Goal: Task Accomplishment & Management: Manage account settings

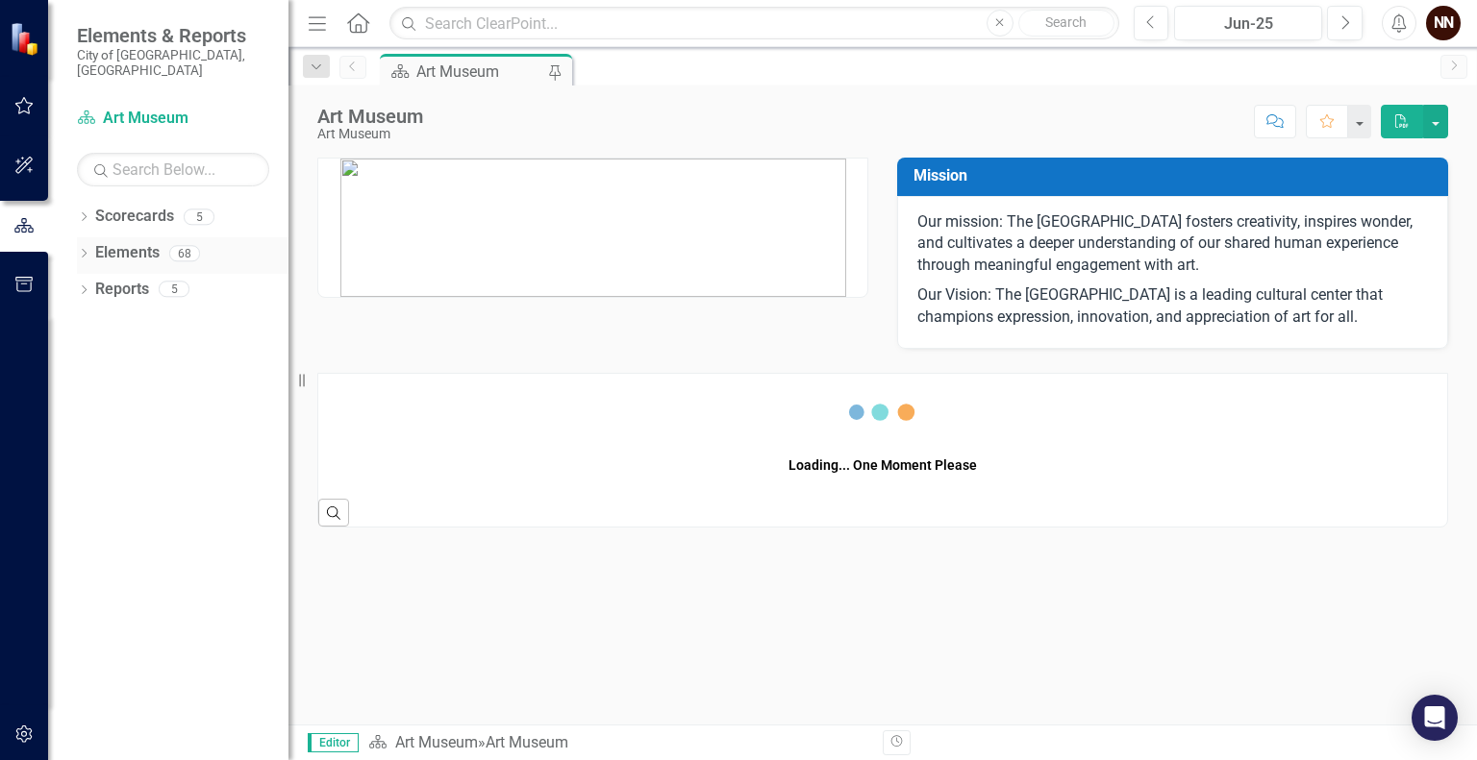
click at [143, 242] on link "Elements" at bounding box center [127, 253] width 64 height 22
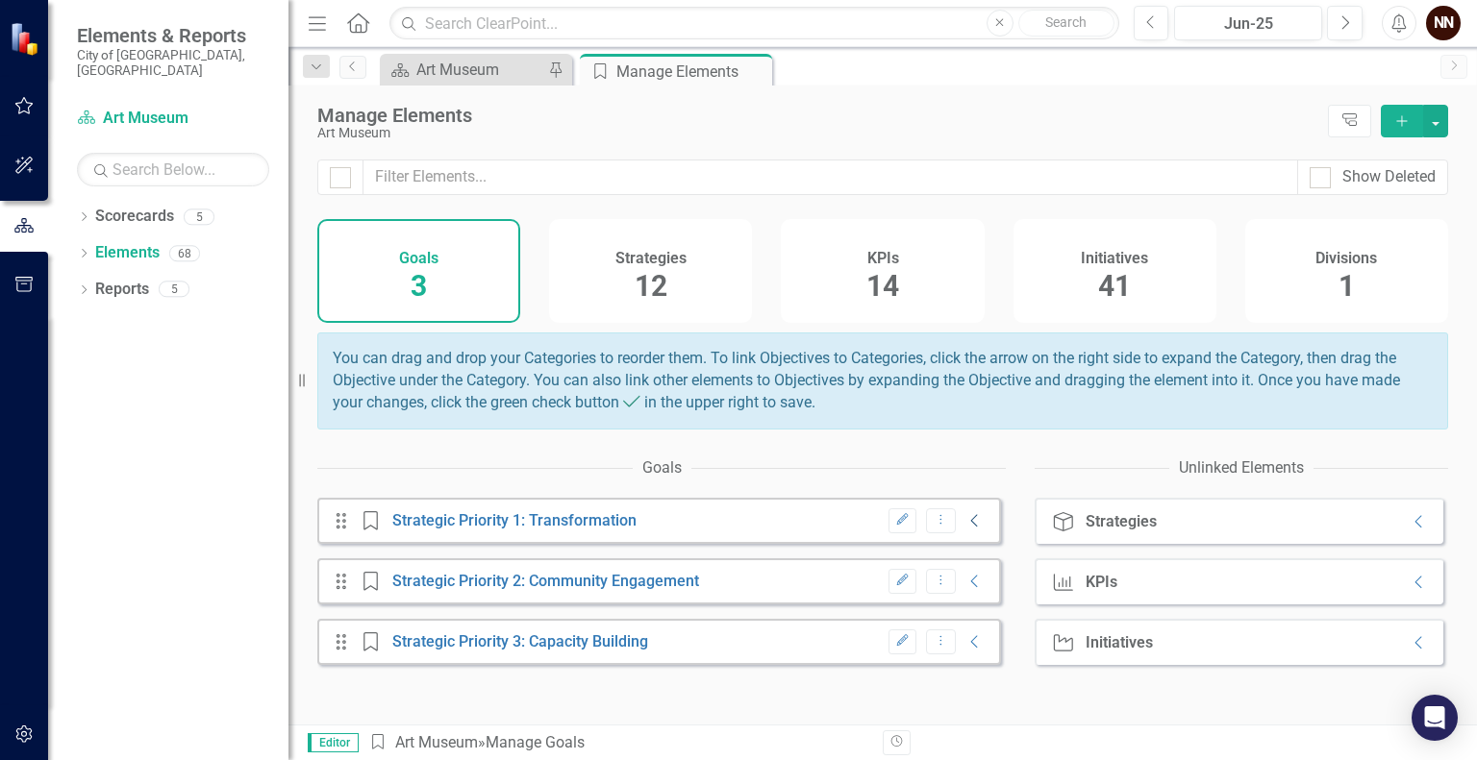
click at [965, 529] on icon "Collapse" at bounding box center [974, 520] width 19 height 15
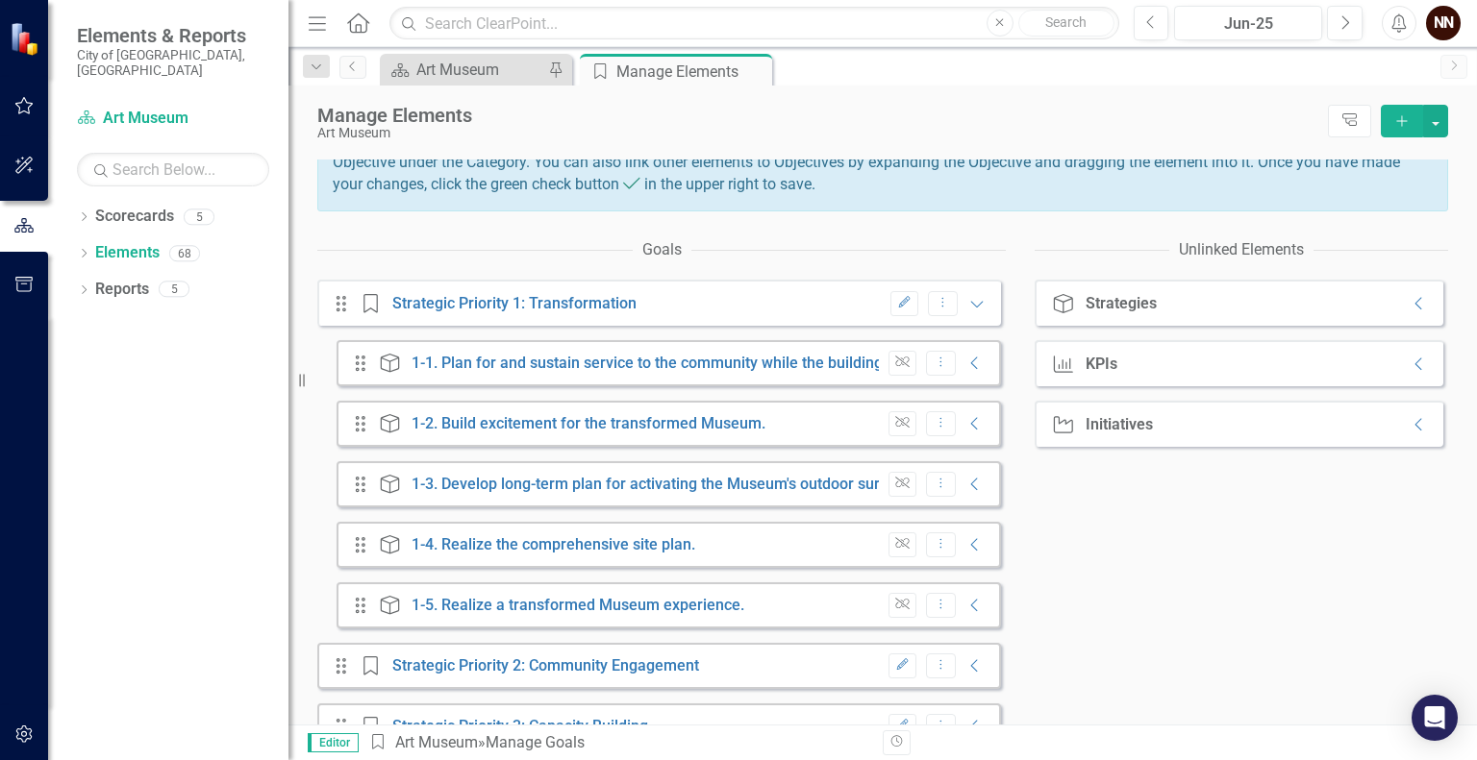
scroll to position [216, 0]
click at [585, 556] on link "1-4. Realize the comprehensive site plan." at bounding box center [553, 546] width 284 height 18
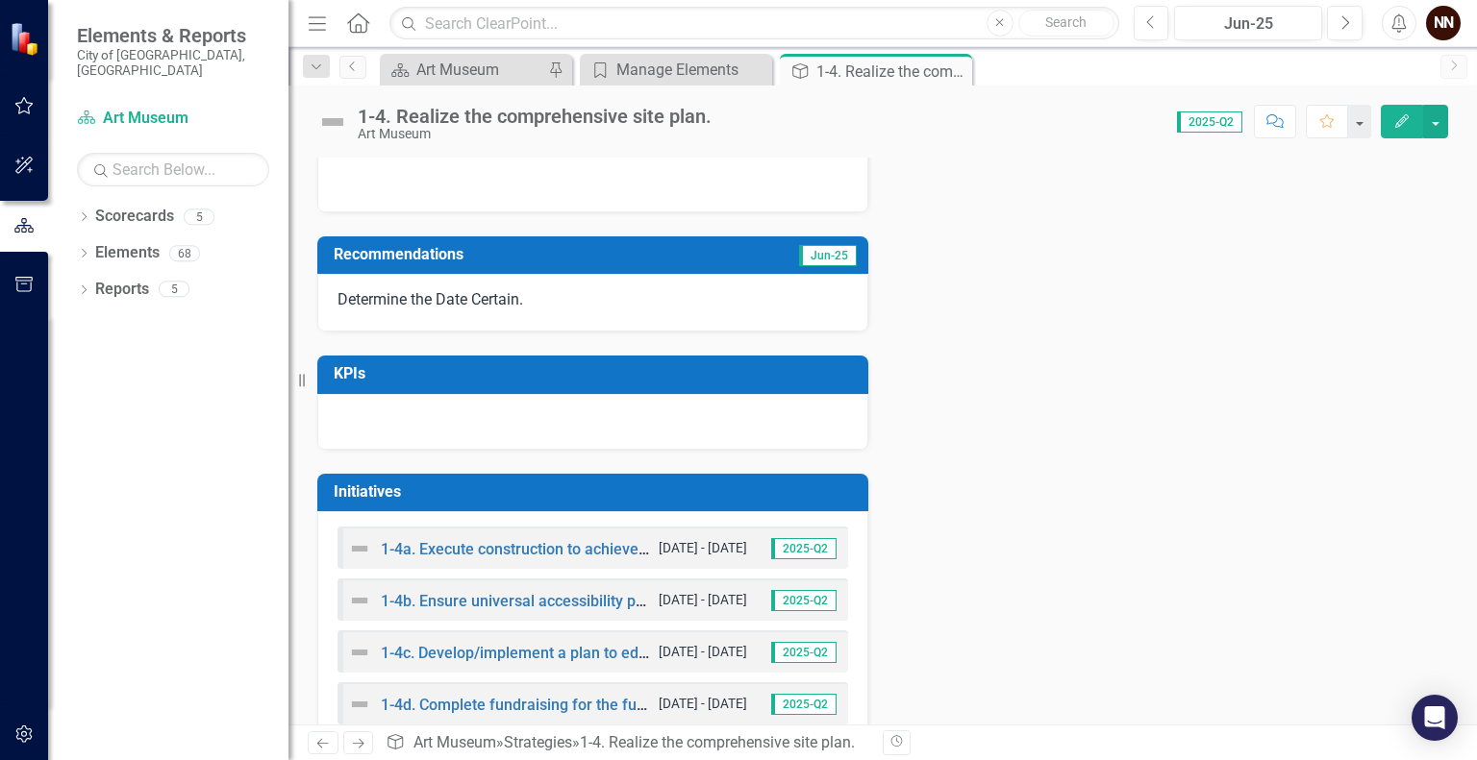
scroll to position [466, 0]
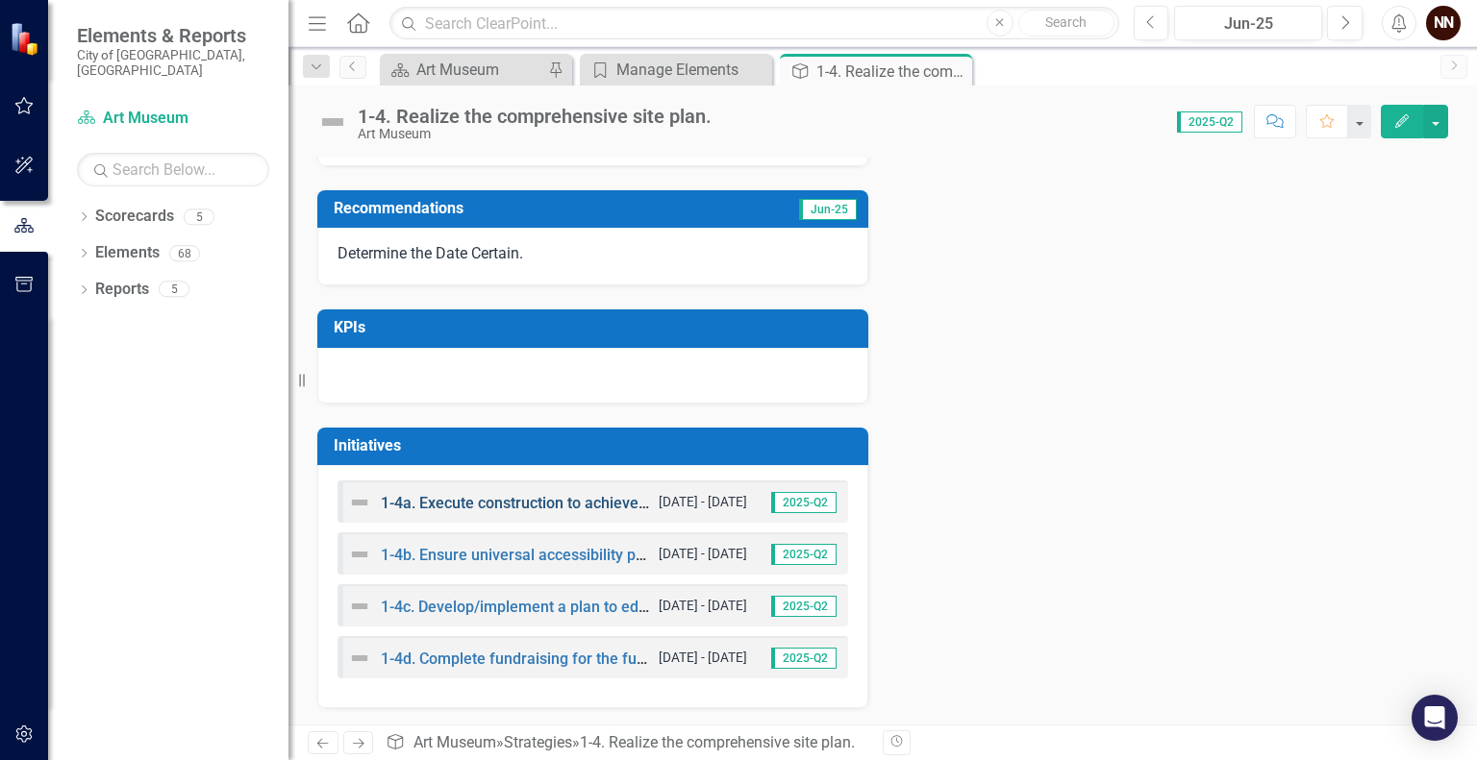
click at [607, 496] on link "1-4a. Execute construction to achieve the building transformation." at bounding box center [608, 503] width 454 height 18
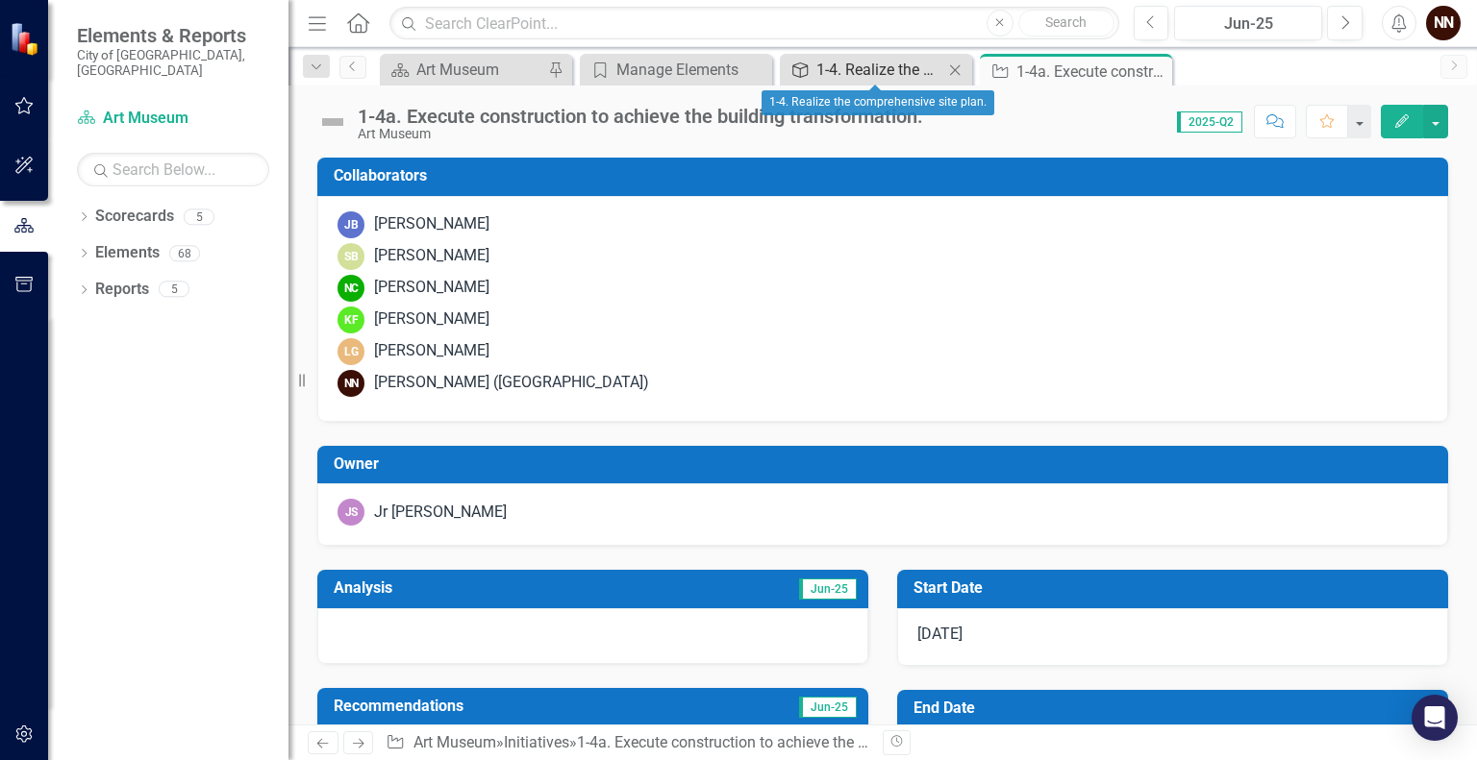
click at [823, 72] on div "1-4. Realize the comprehensive site plan." at bounding box center [879, 70] width 127 height 24
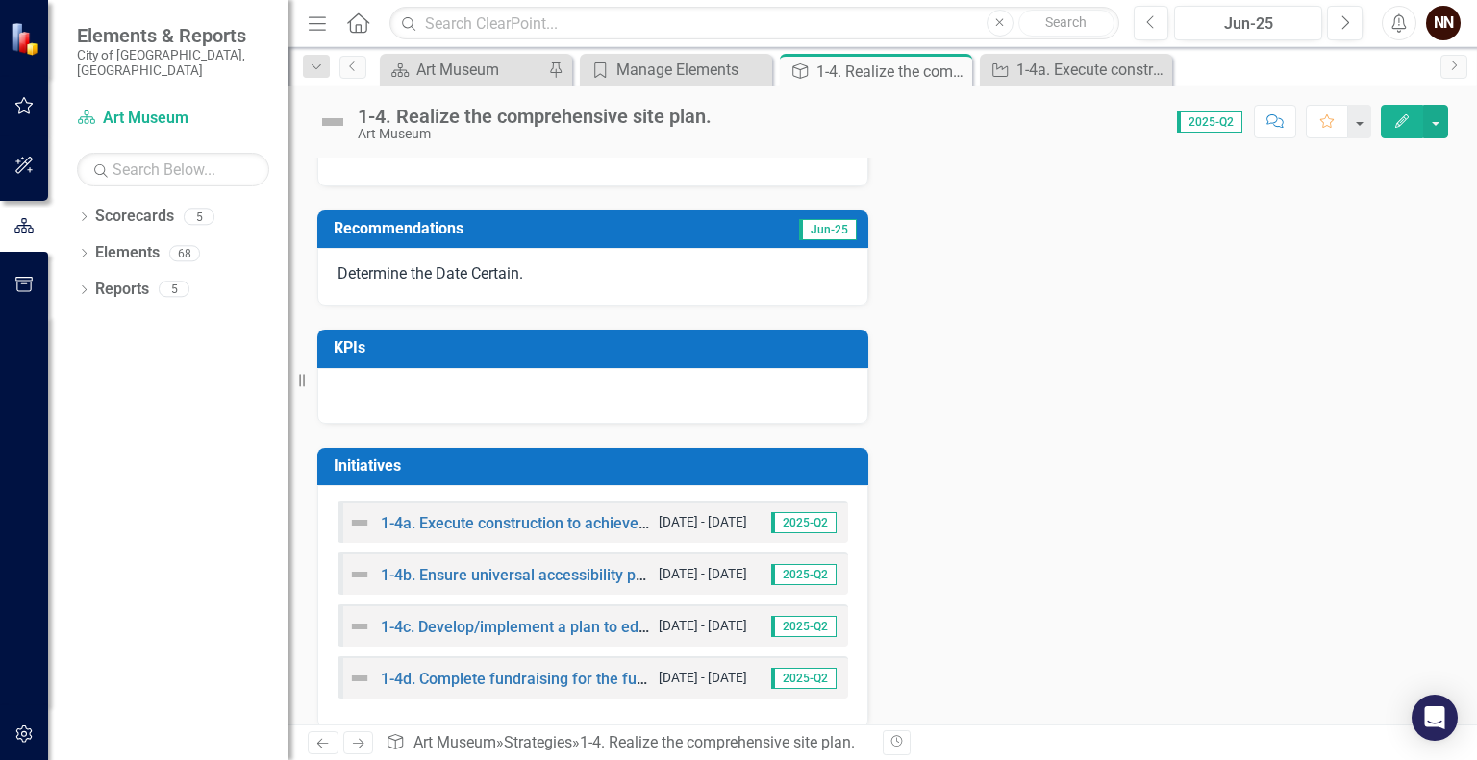
scroll to position [466, 0]
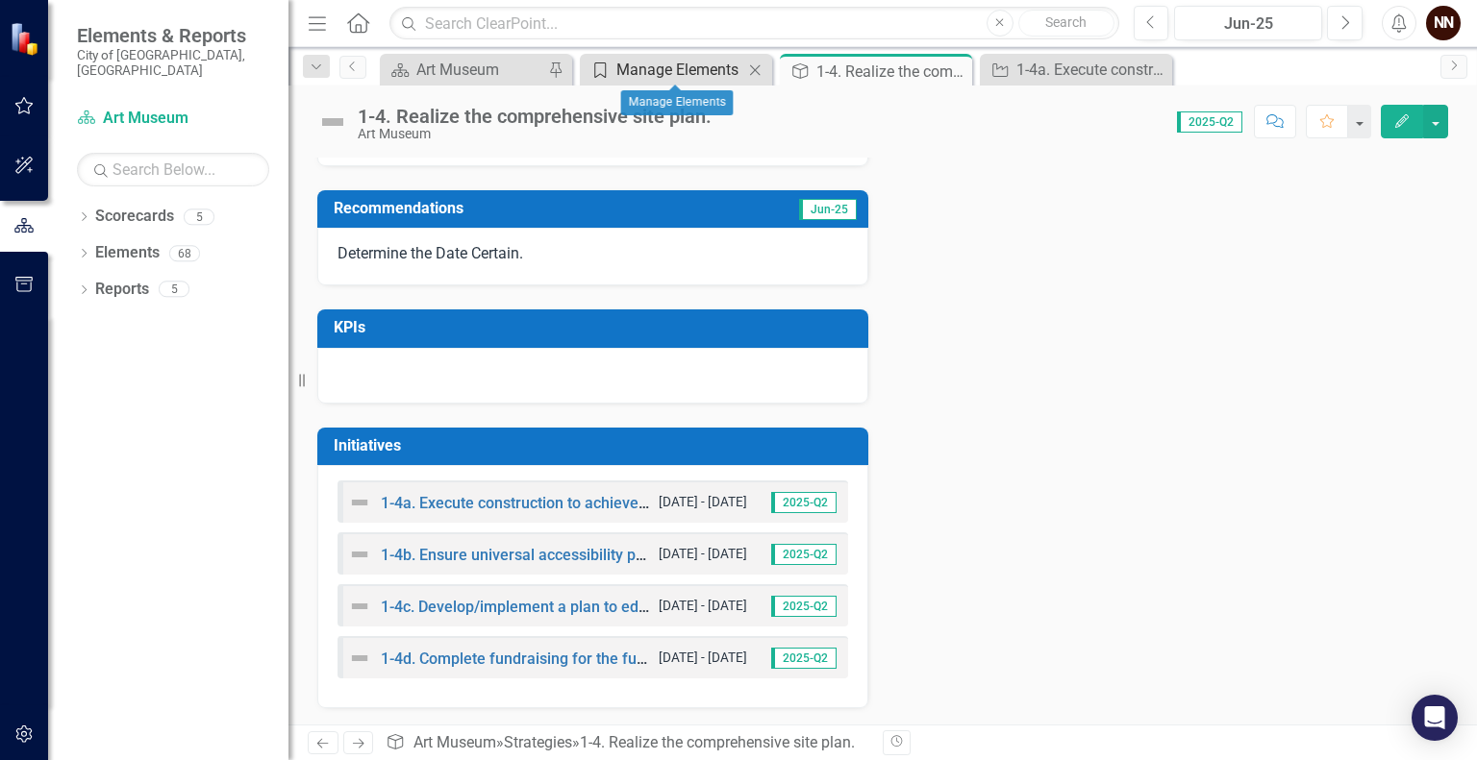
click at [697, 80] on div "Manage Elements" at bounding box center [679, 70] width 127 height 24
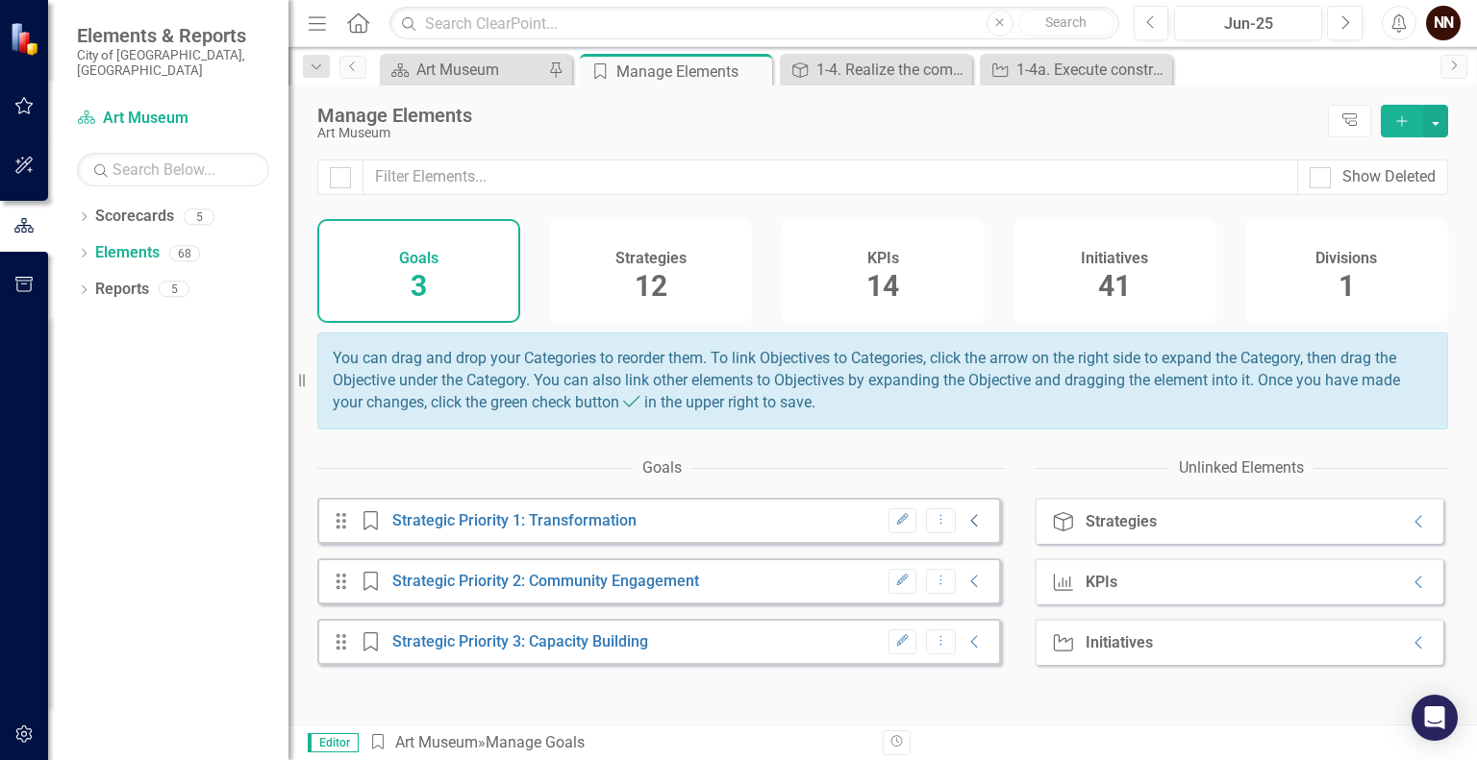
click at [965, 529] on icon "Collapse" at bounding box center [974, 520] width 19 height 15
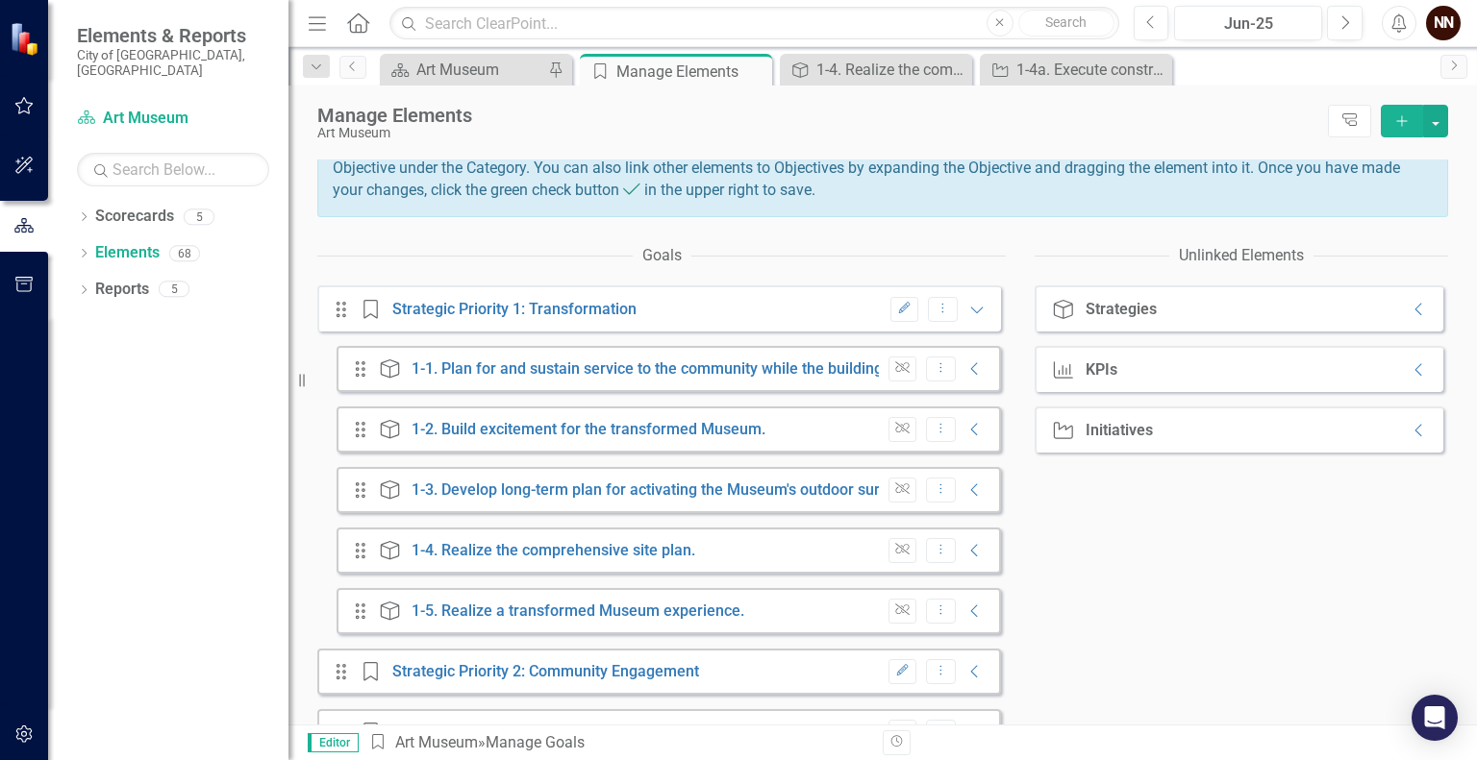
scroll to position [214, 0]
click at [661, 618] on link "1-5. Realize a transformed Museum experience." at bounding box center [577, 609] width 333 height 18
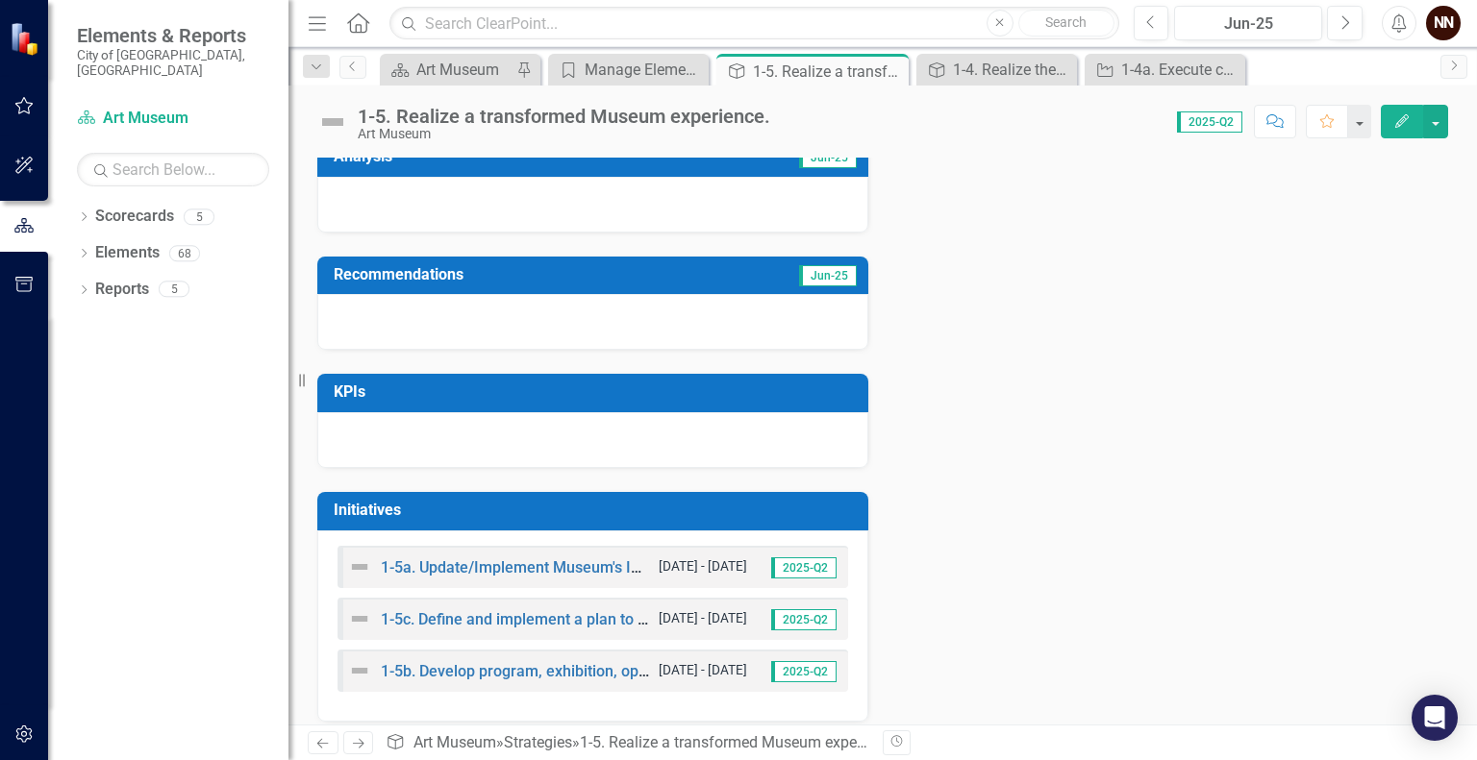
scroll to position [413, 0]
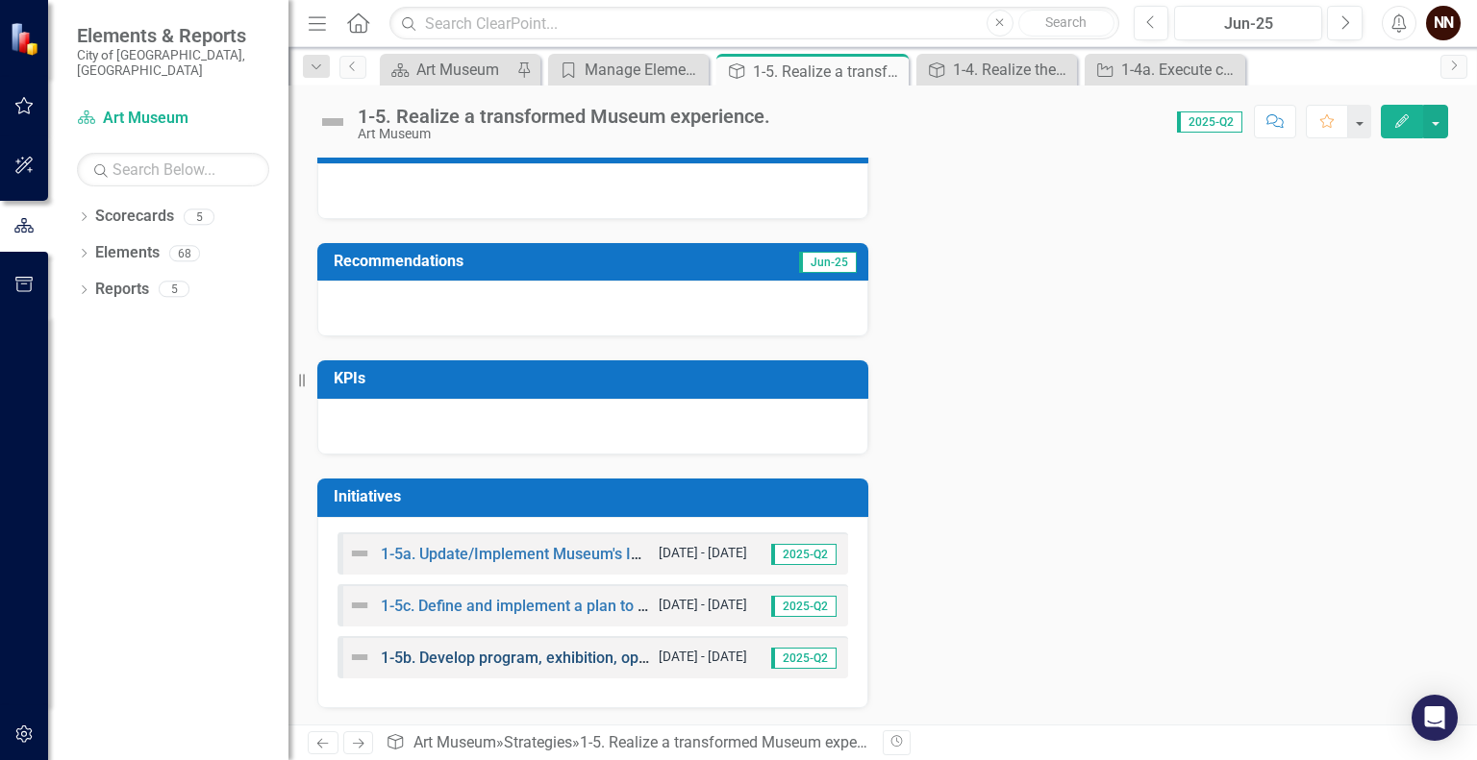
click at [538, 658] on link "1-5b. Develop program, exhibition, operational plans and resource requirements …" at bounding box center [880, 658] width 998 height 18
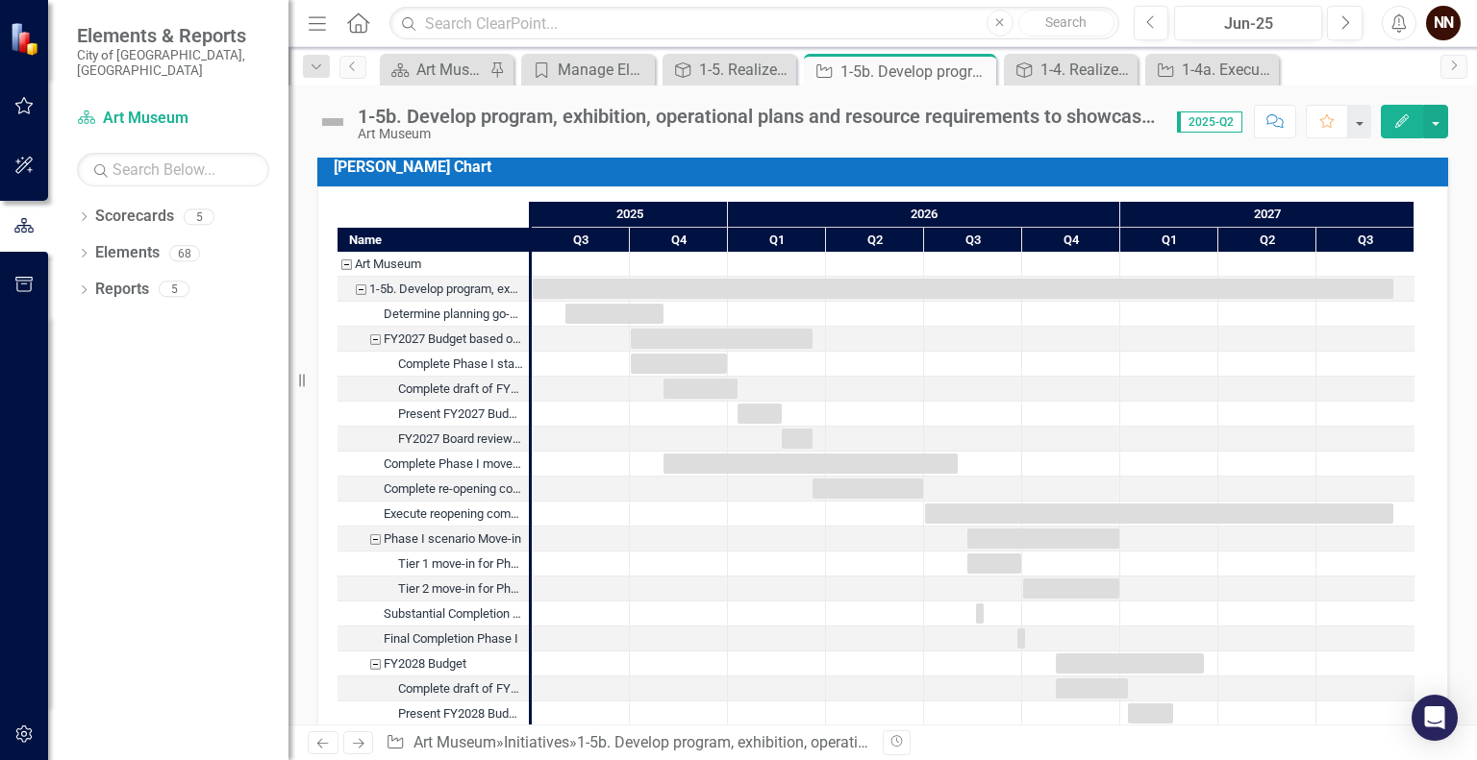
scroll to position [2036, 0]
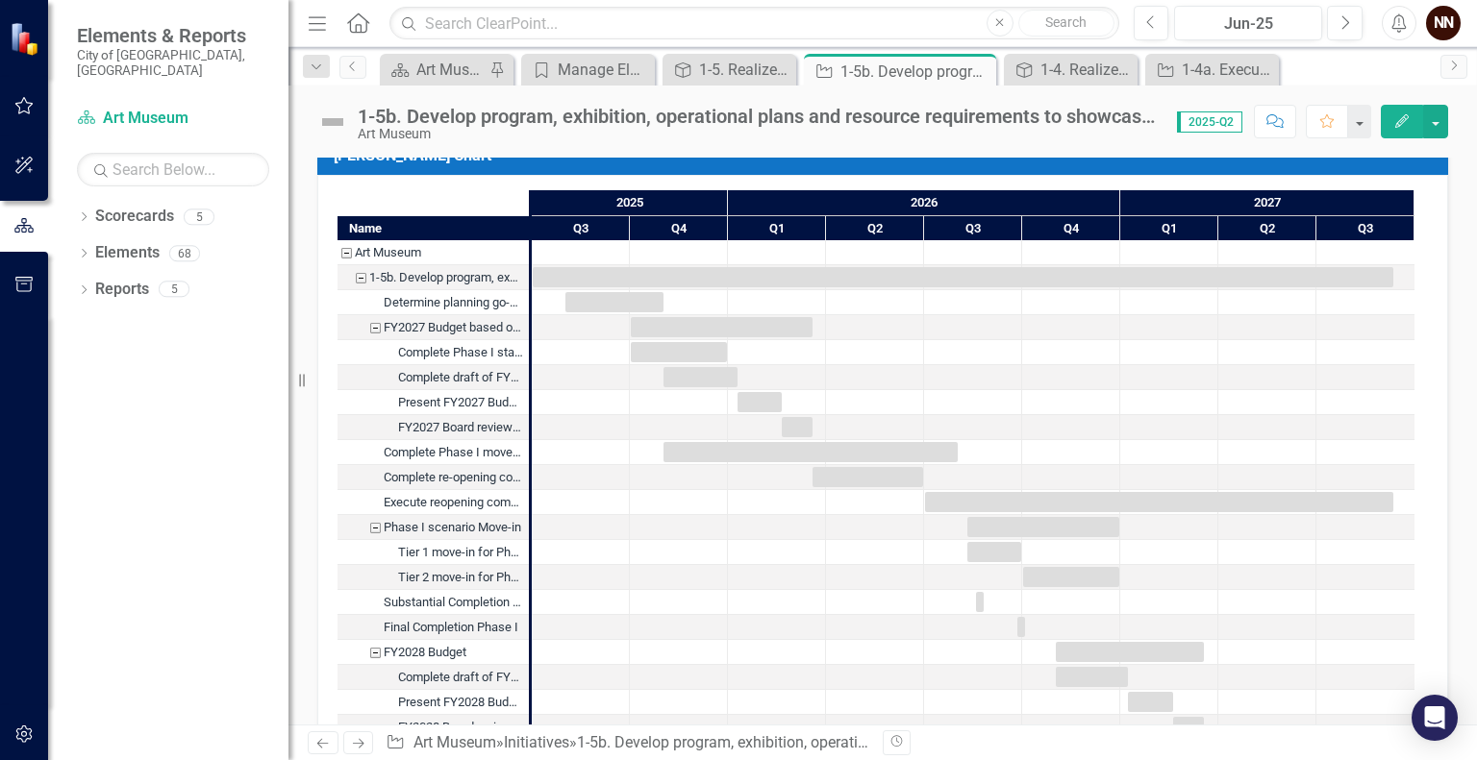
click at [377, 323] on div "FY2027 Budget based on Phase I" at bounding box center [374, 327] width 17 height 25
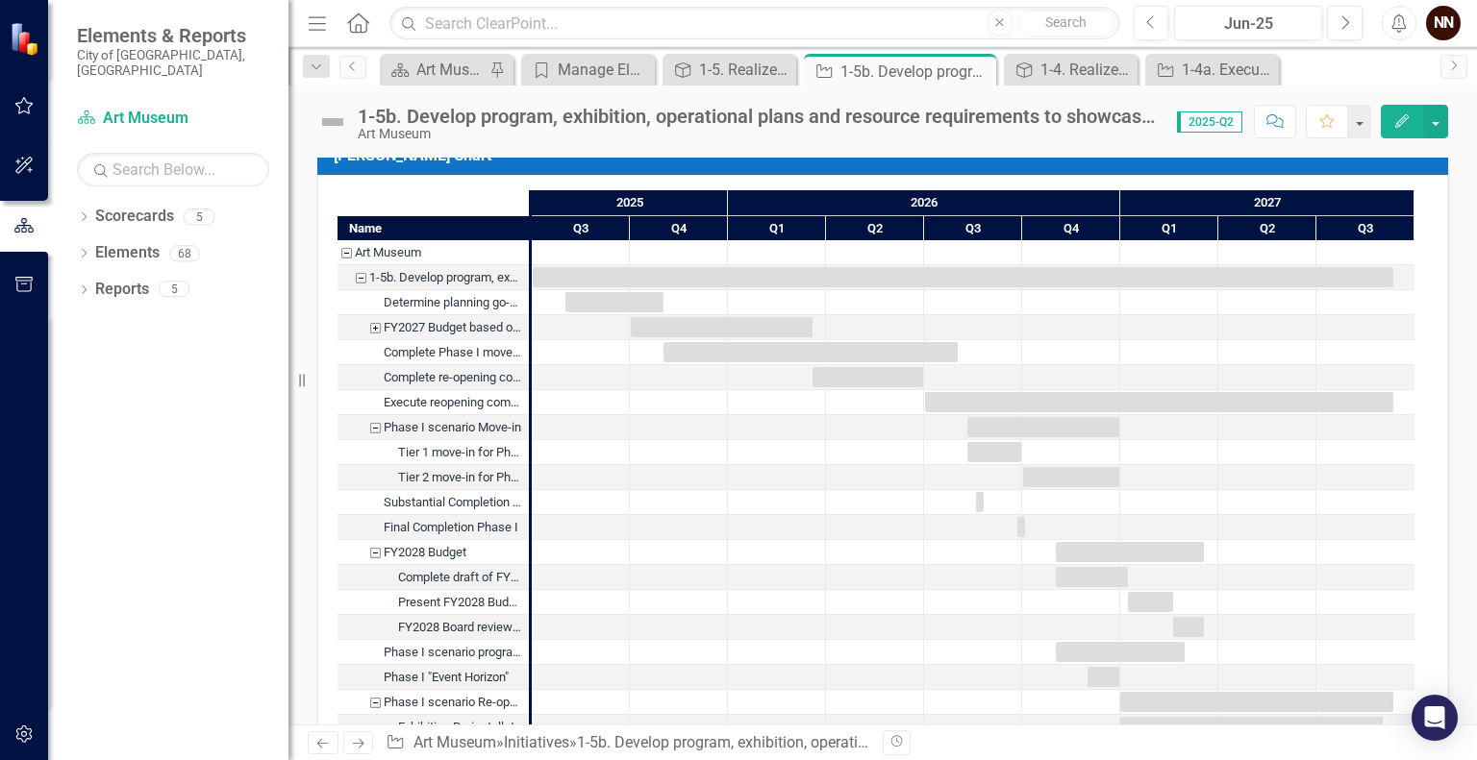
click at [372, 423] on div "Phase I scenario Move-in" at bounding box center [374, 427] width 17 height 25
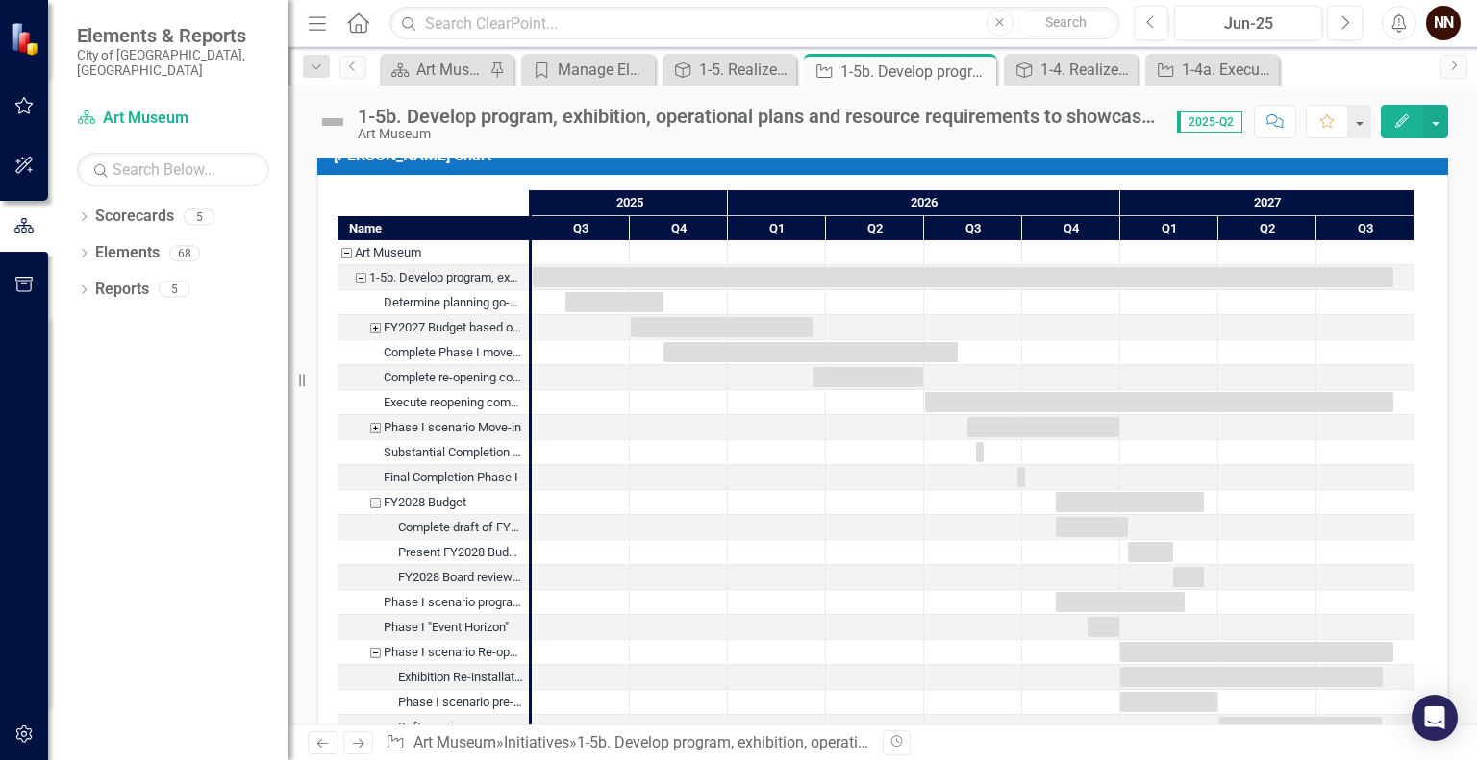
click at [376, 500] on div "FY2028 Budget" at bounding box center [374, 502] width 17 height 25
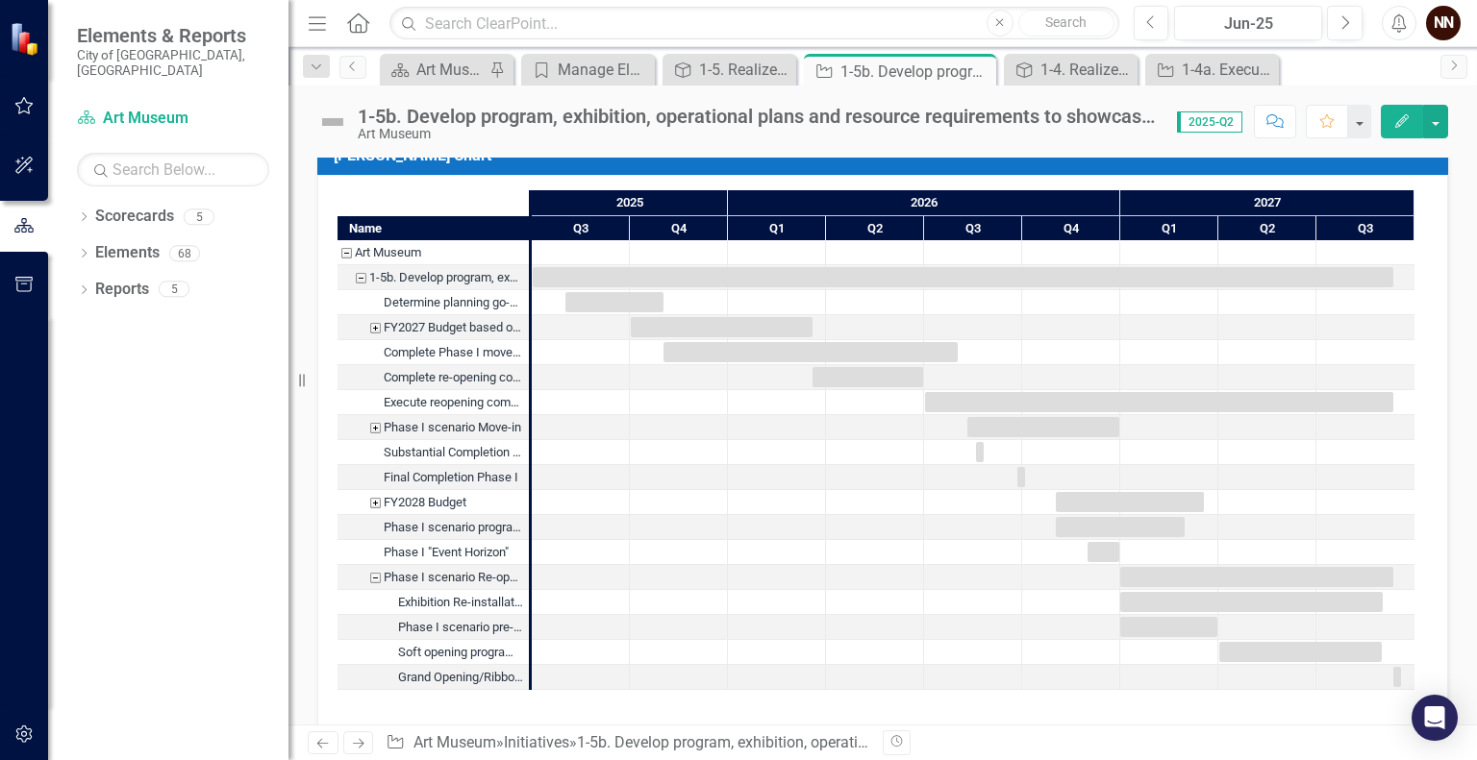
click at [377, 575] on div "Phase I scenario Re-opening" at bounding box center [374, 577] width 17 height 25
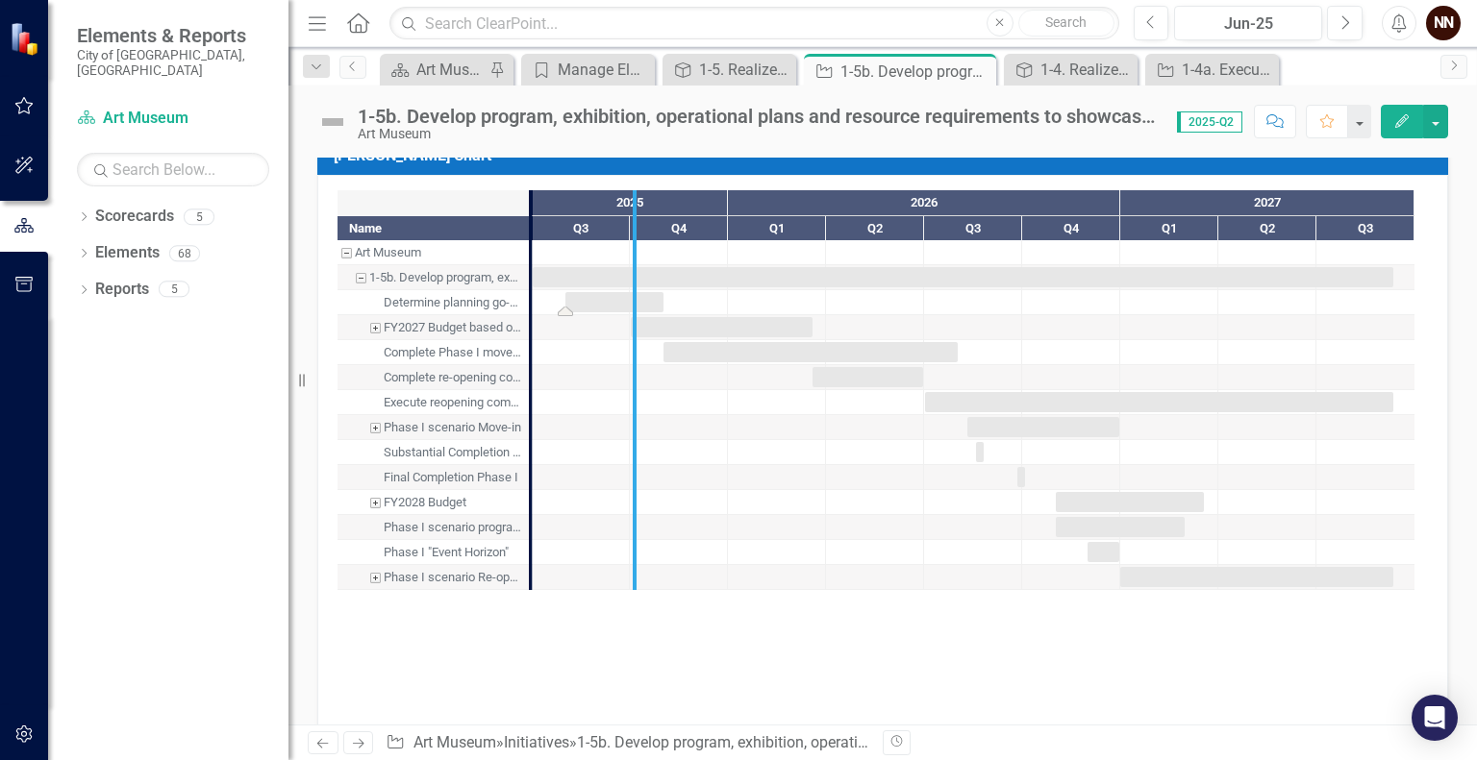
drag, startPoint x: 531, startPoint y: 286, endPoint x: 635, endPoint y: 298, distance: 104.6
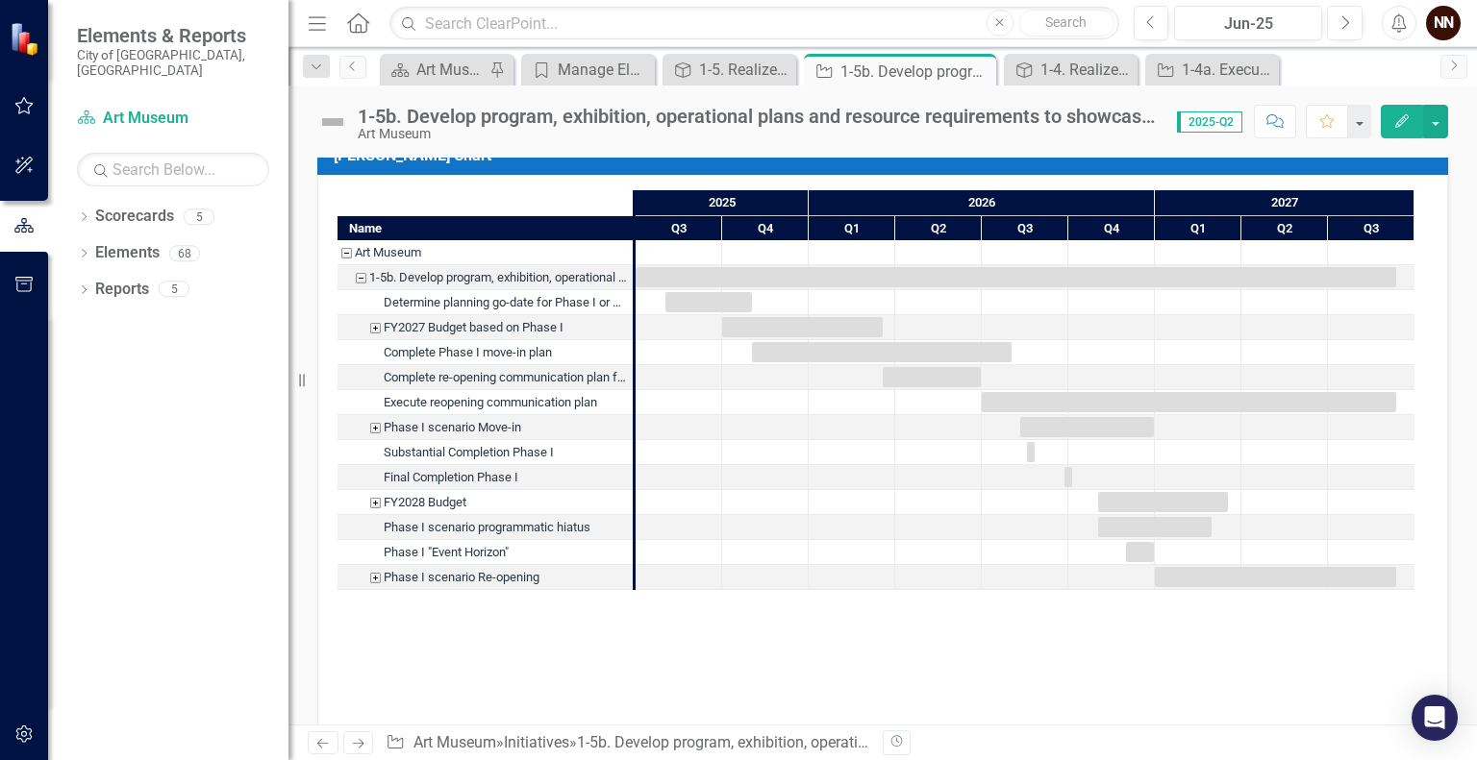
click at [376, 428] on div "Phase I scenario Move-in" at bounding box center [374, 427] width 17 height 25
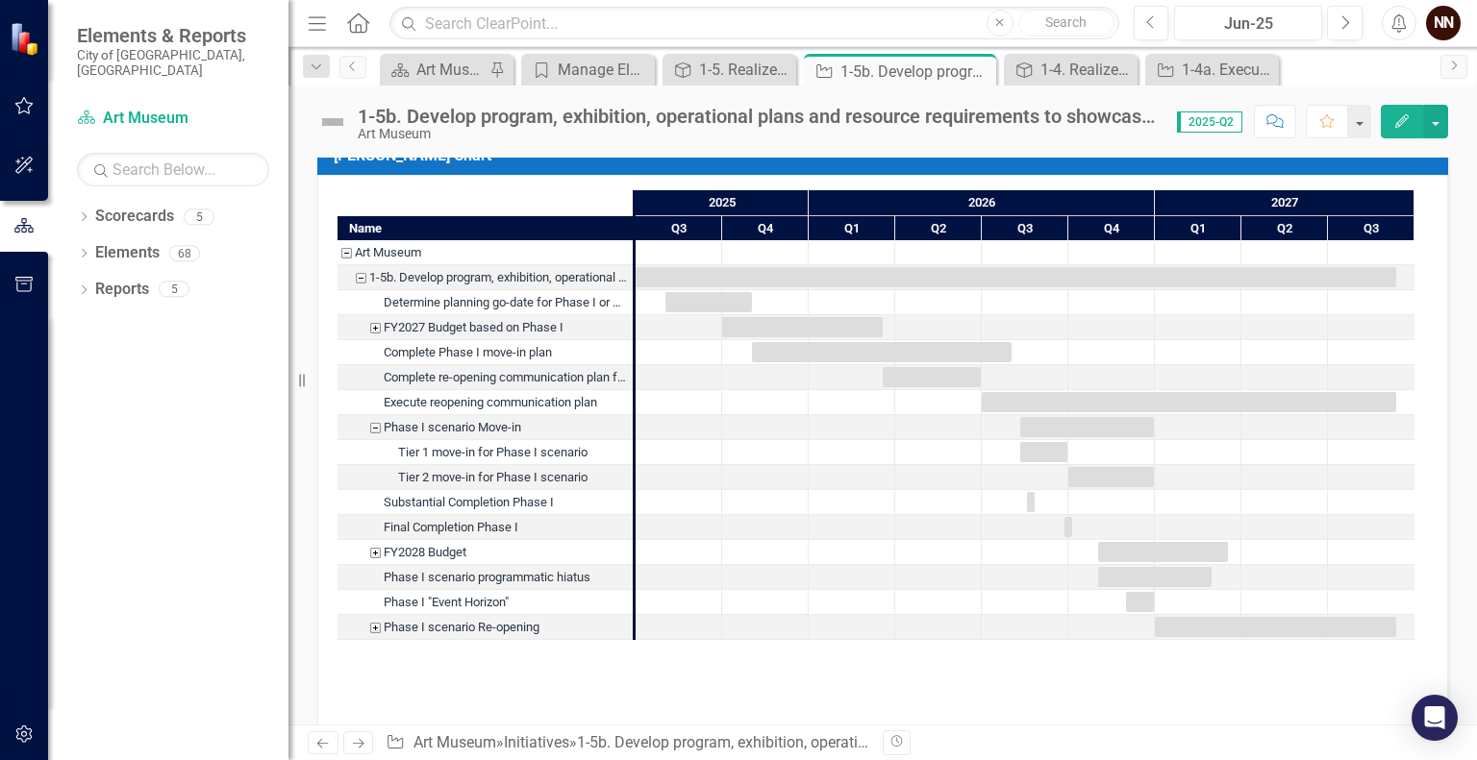
click at [376, 627] on div "Phase I scenario Re-opening" at bounding box center [374, 627] width 17 height 25
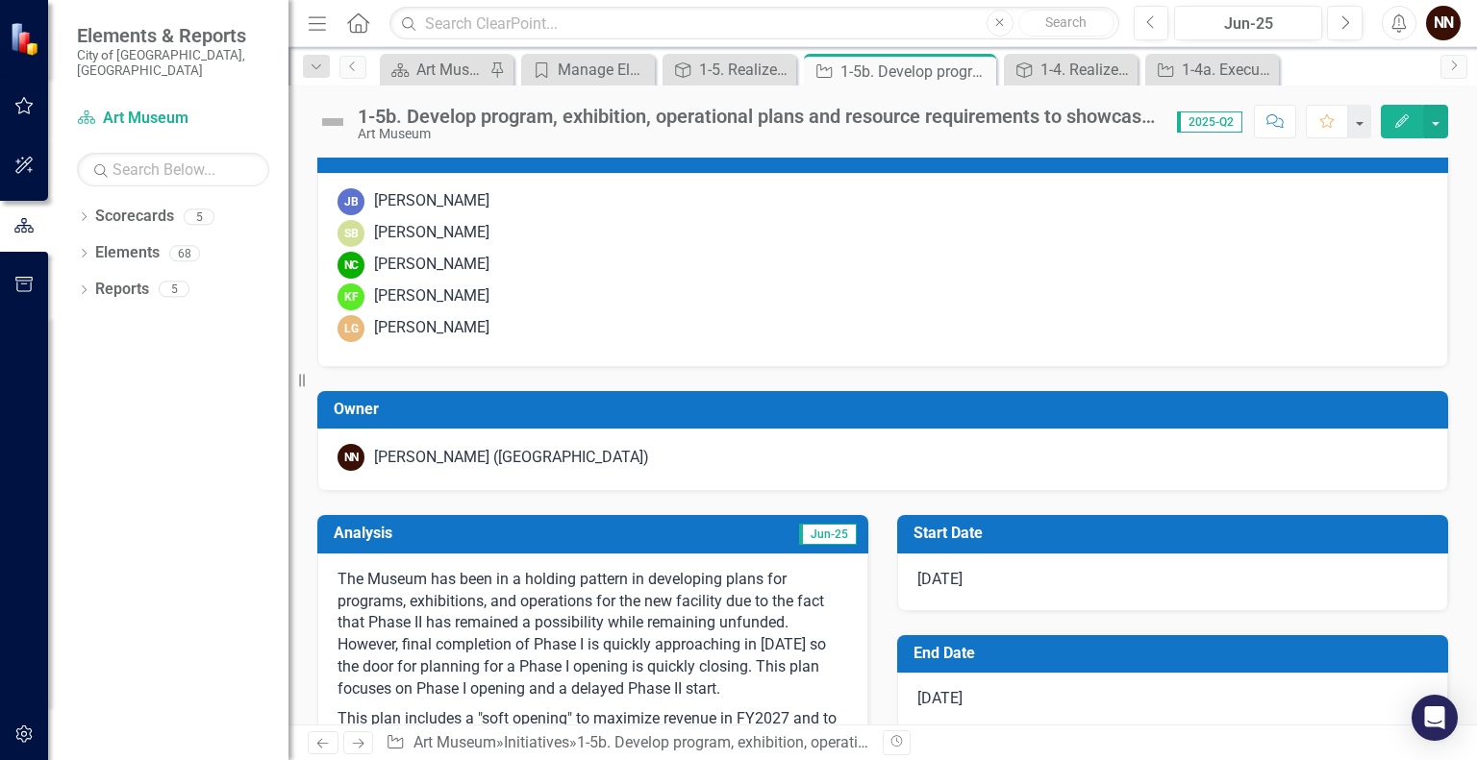
scroll to position [0, 0]
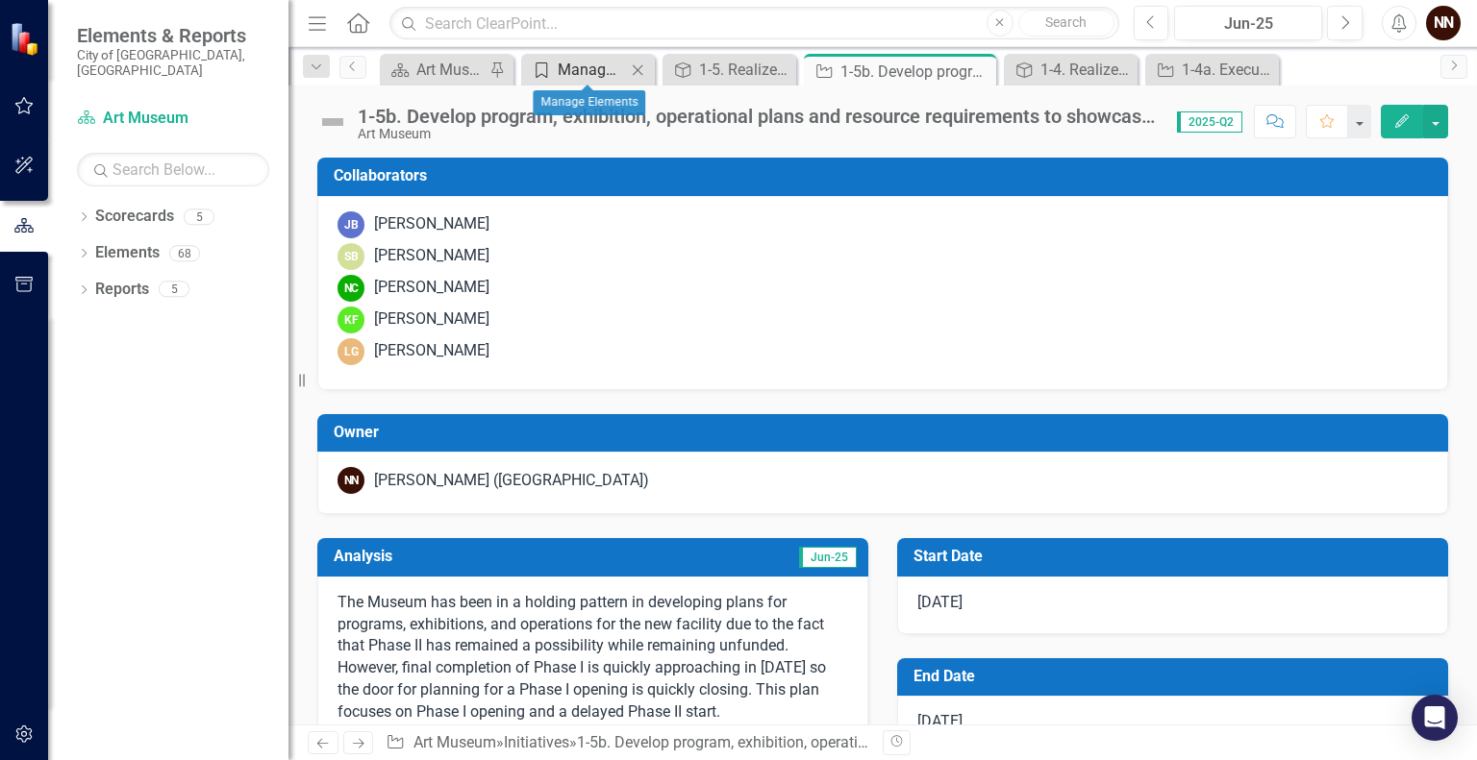
click at [600, 73] on div "Manage Elements" at bounding box center [592, 70] width 68 height 24
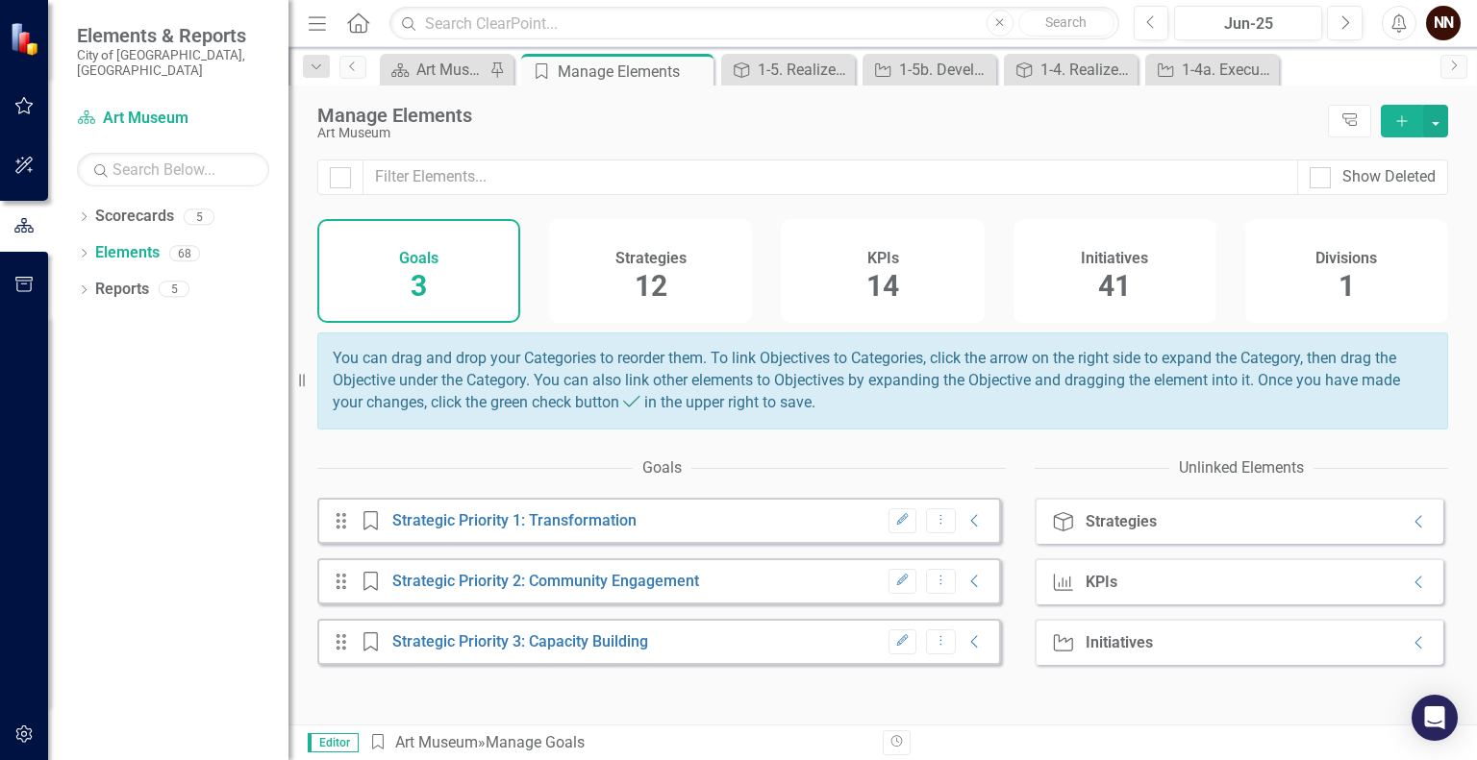
click at [949, 535] on div "Edit Dropdown Menu Collapse" at bounding box center [932, 522] width 107 height 26
click at [971, 527] on icon at bounding box center [974, 520] width 7 height 12
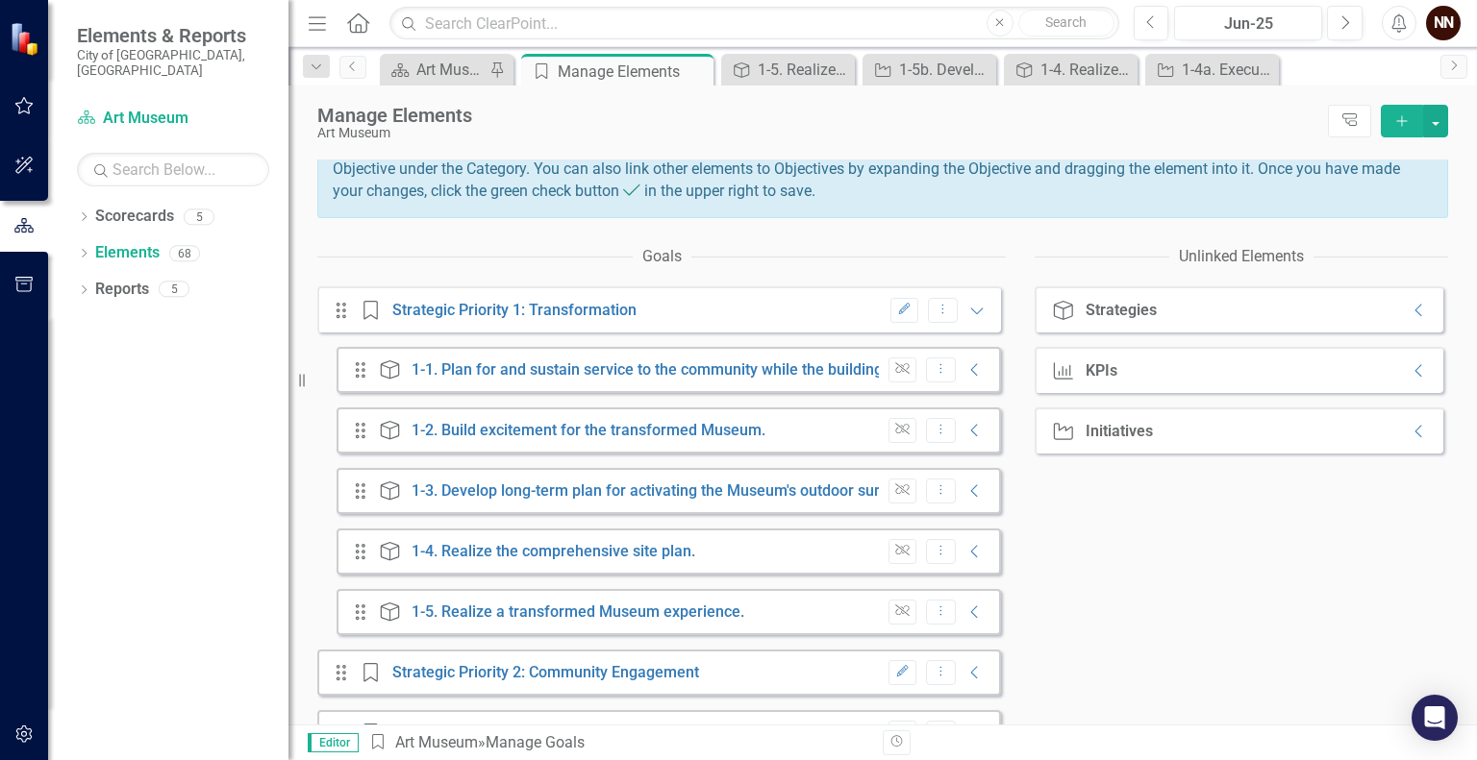
scroll to position [216, 0]
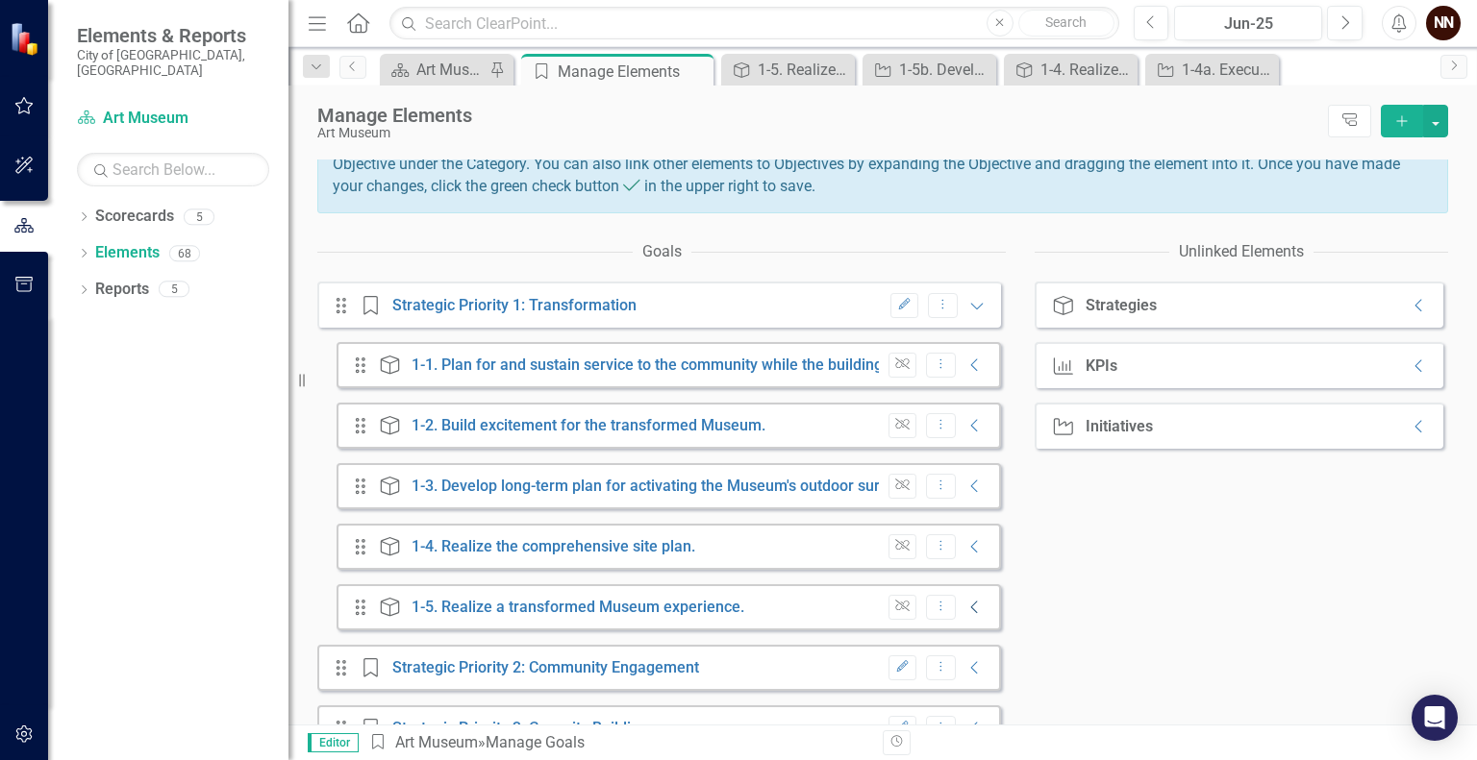
click at [965, 615] on icon "Collapse" at bounding box center [974, 607] width 19 height 15
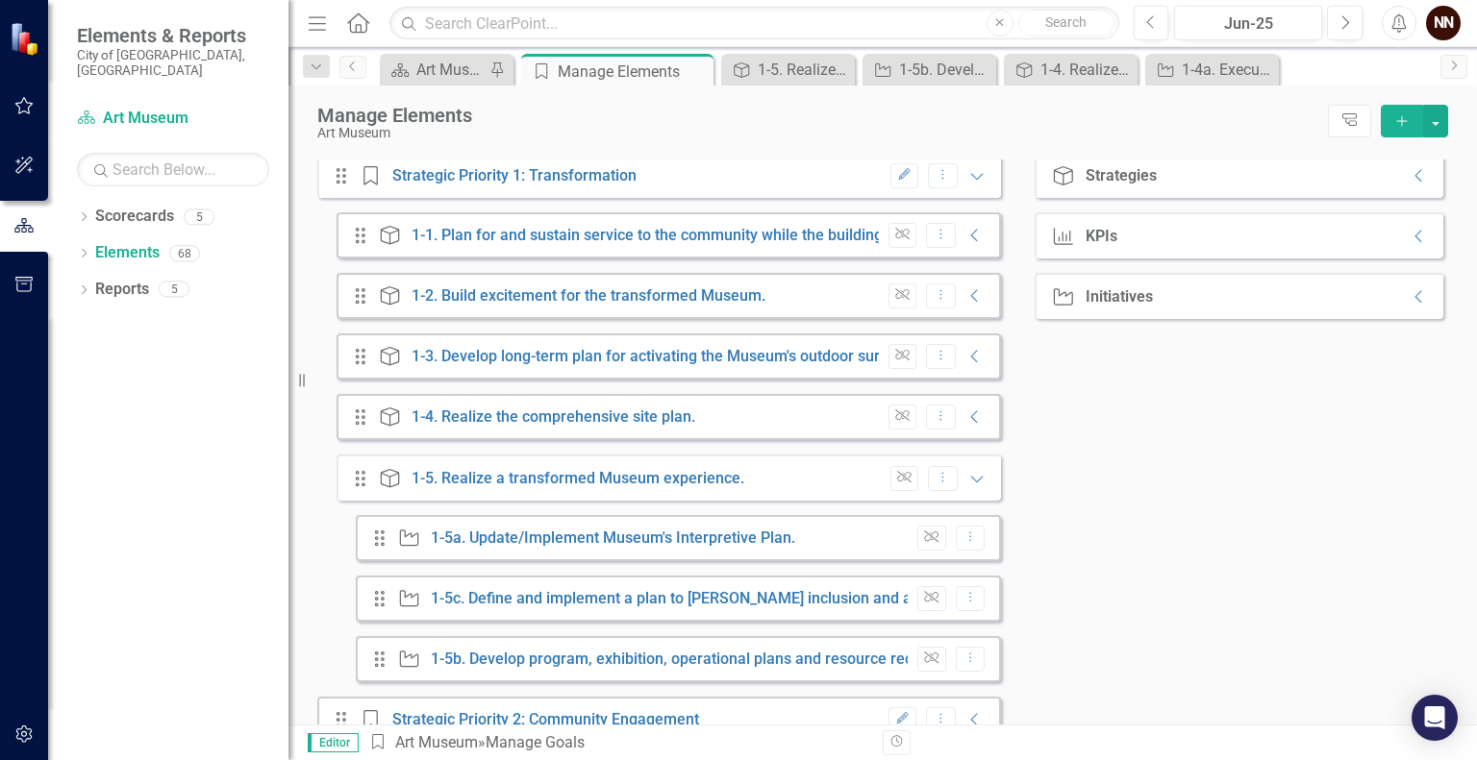
scroll to position [332, 0]
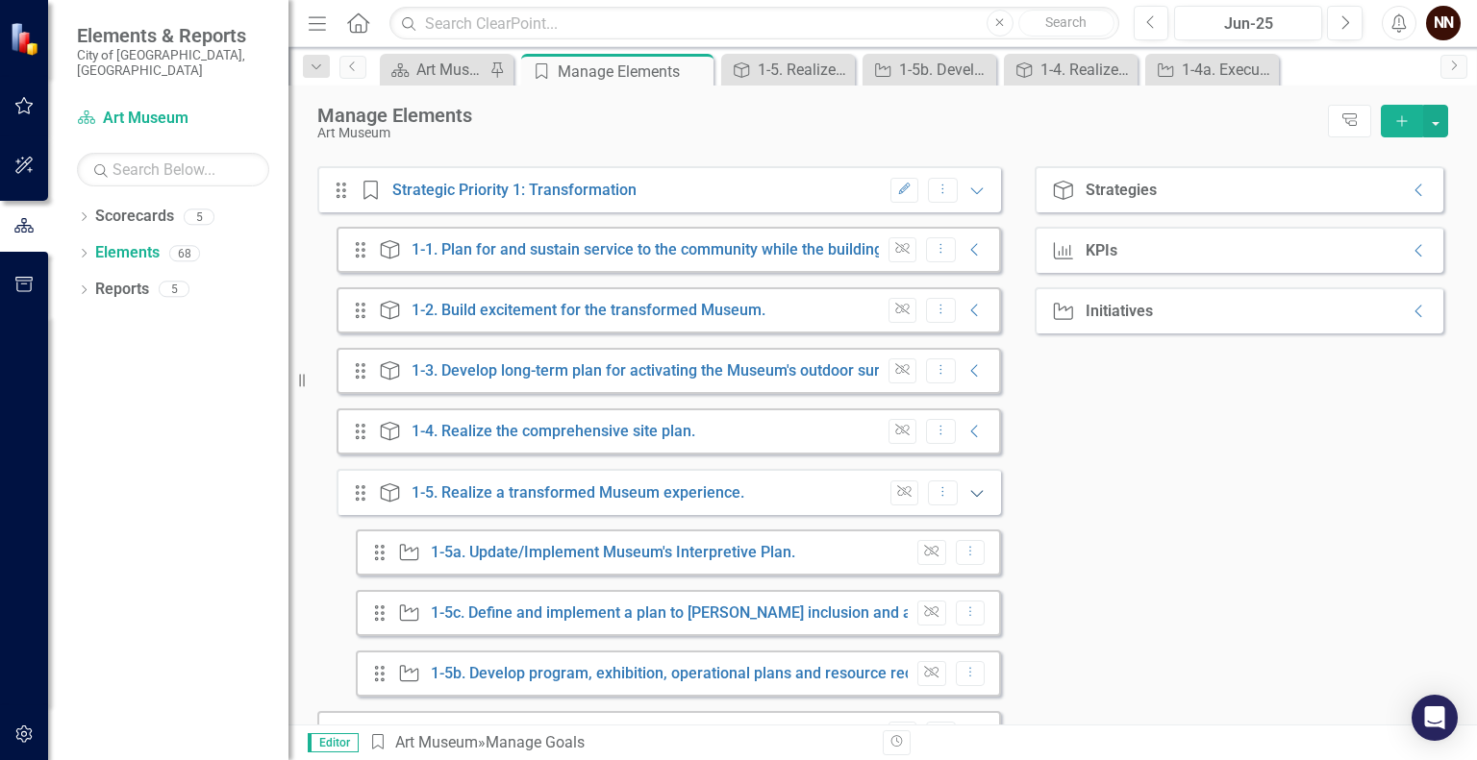
click at [967, 501] on icon "Expanded" at bounding box center [976, 493] width 19 height 15
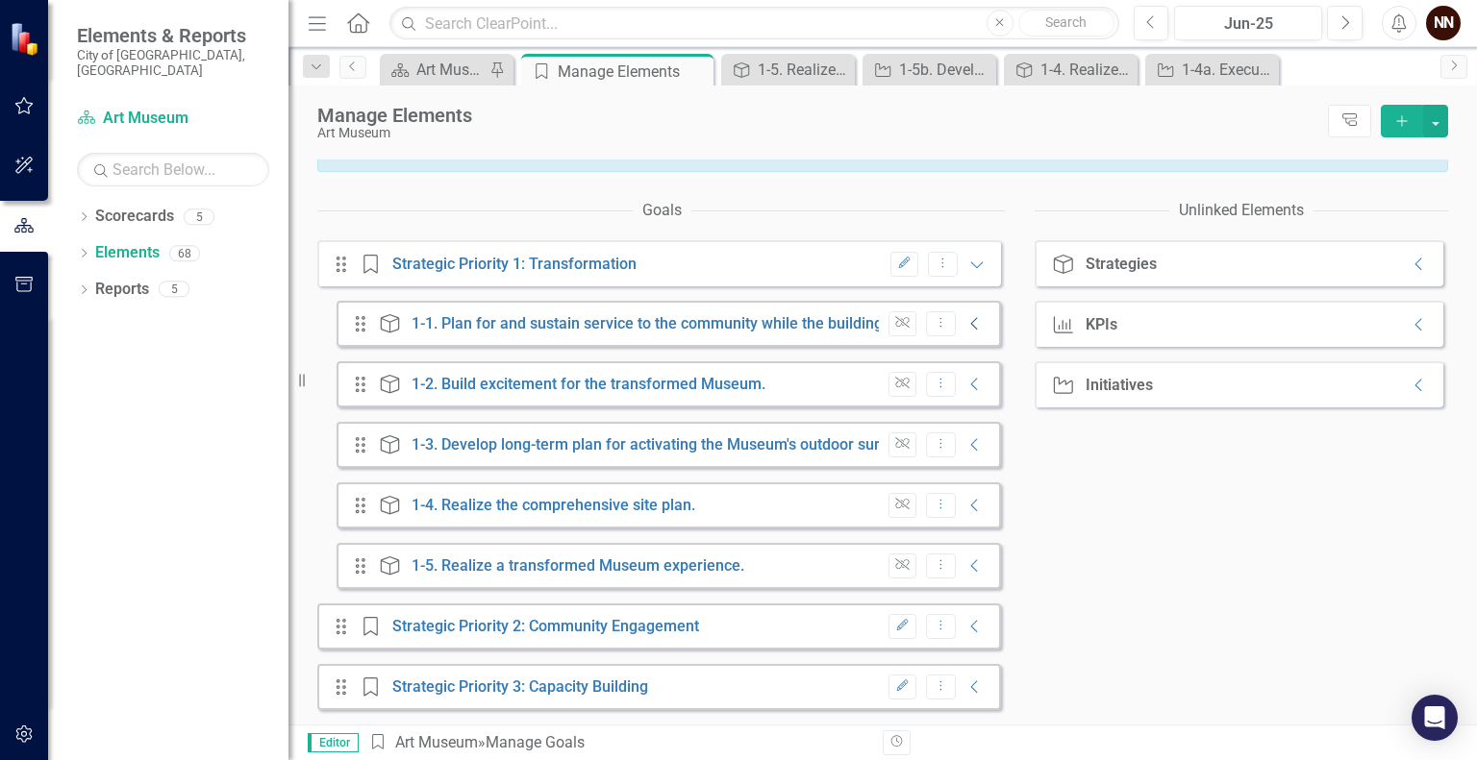
click at [965, 321] on icon "Collapse" at bounding box center [974, 323] width 19 height 15
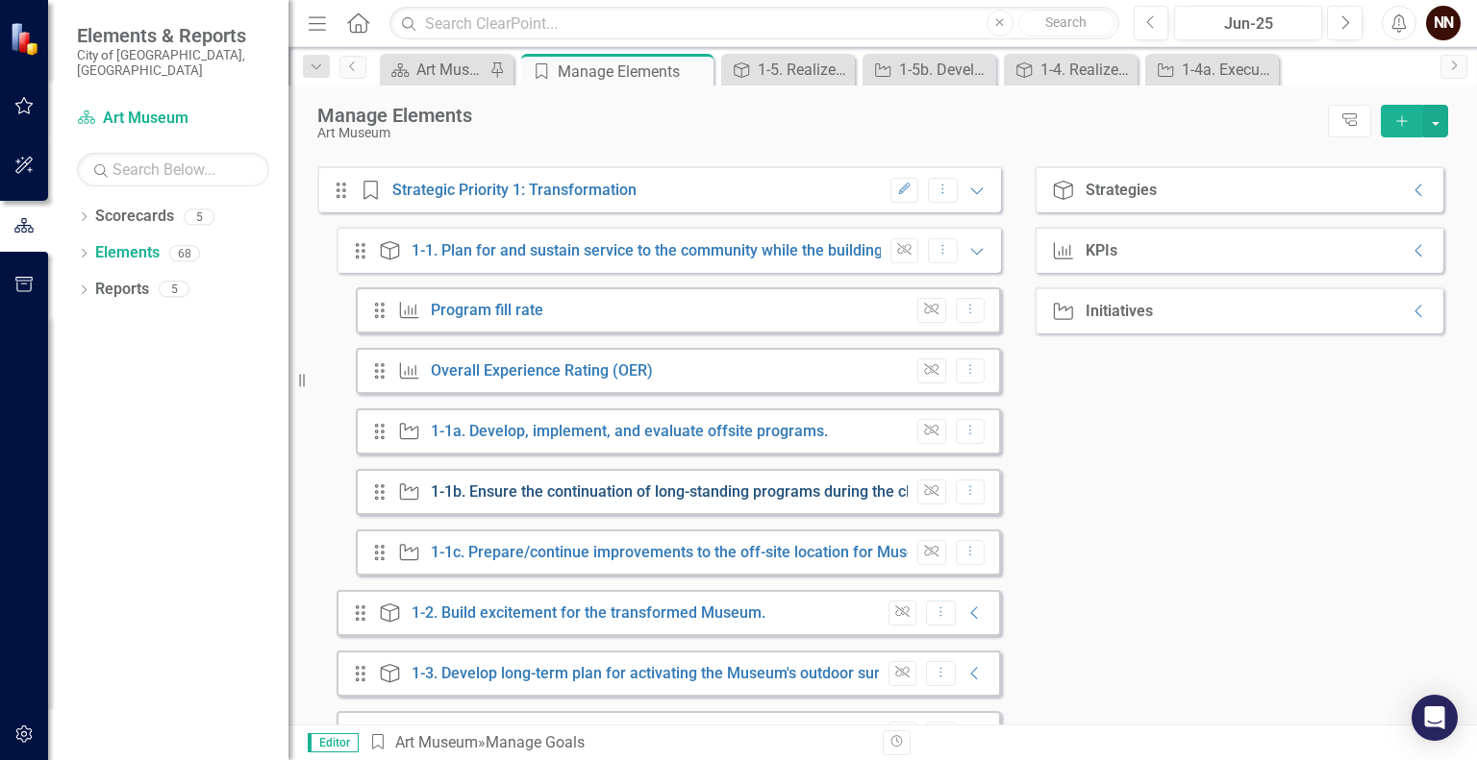
click at [659, 501] on link "1-1b. Ensure the continuation of long-standing programs during the closure of t…" at bounding box center [743, 492] width 625 height 18
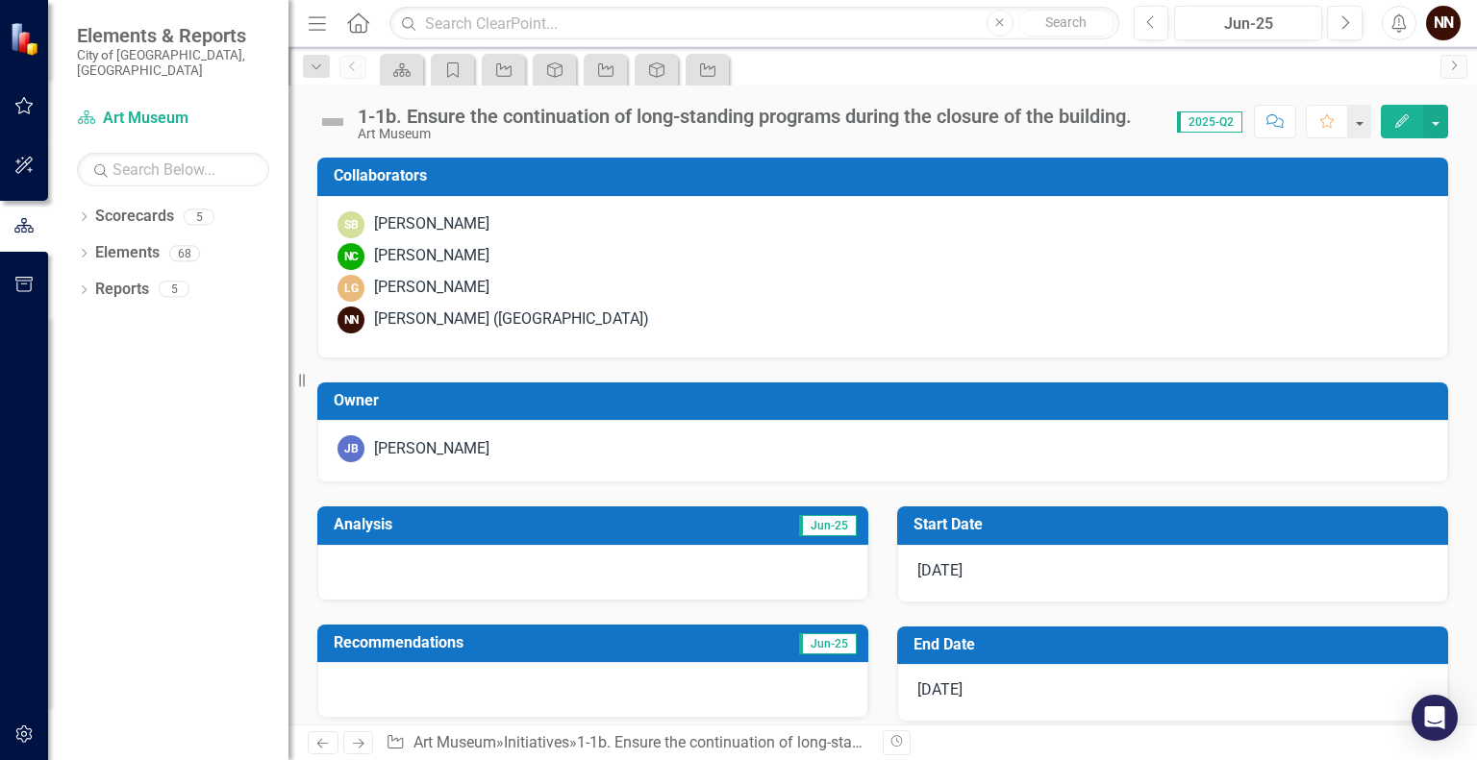
checkbox input "true"
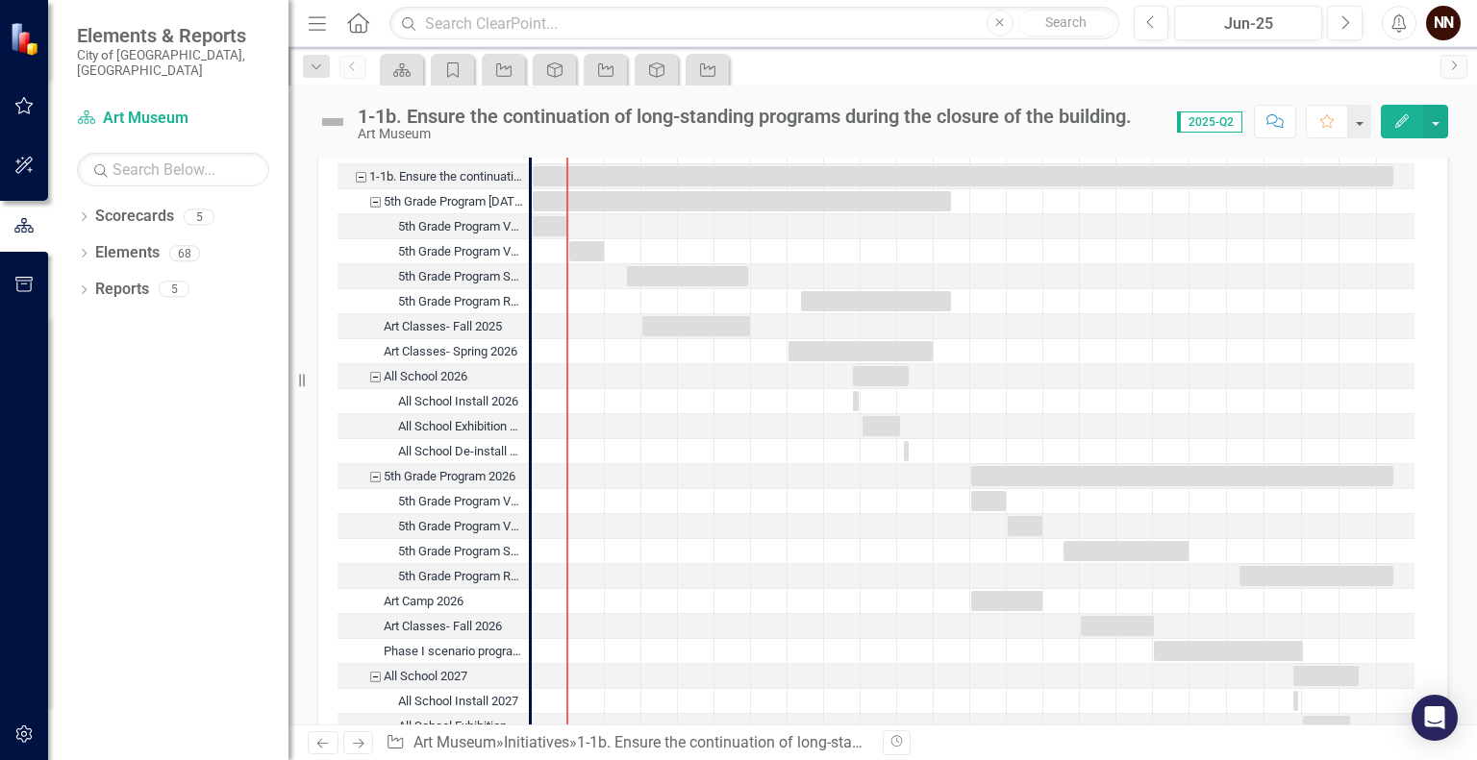
scroll to position [2008, 0]
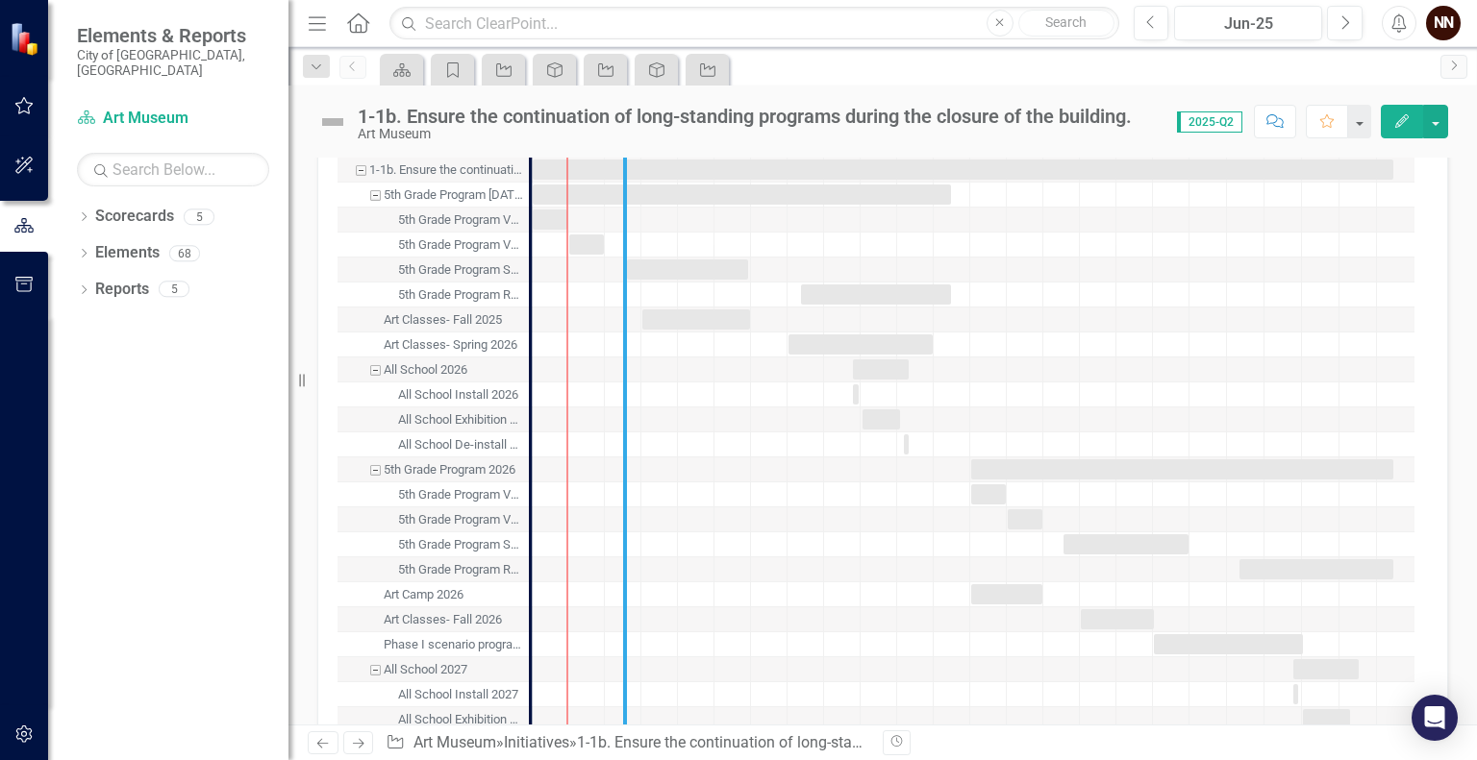
drag, startPoint x: 532, startPoint y: 467, endPoint x: 626, endPoint y: 477, distance: 94.7
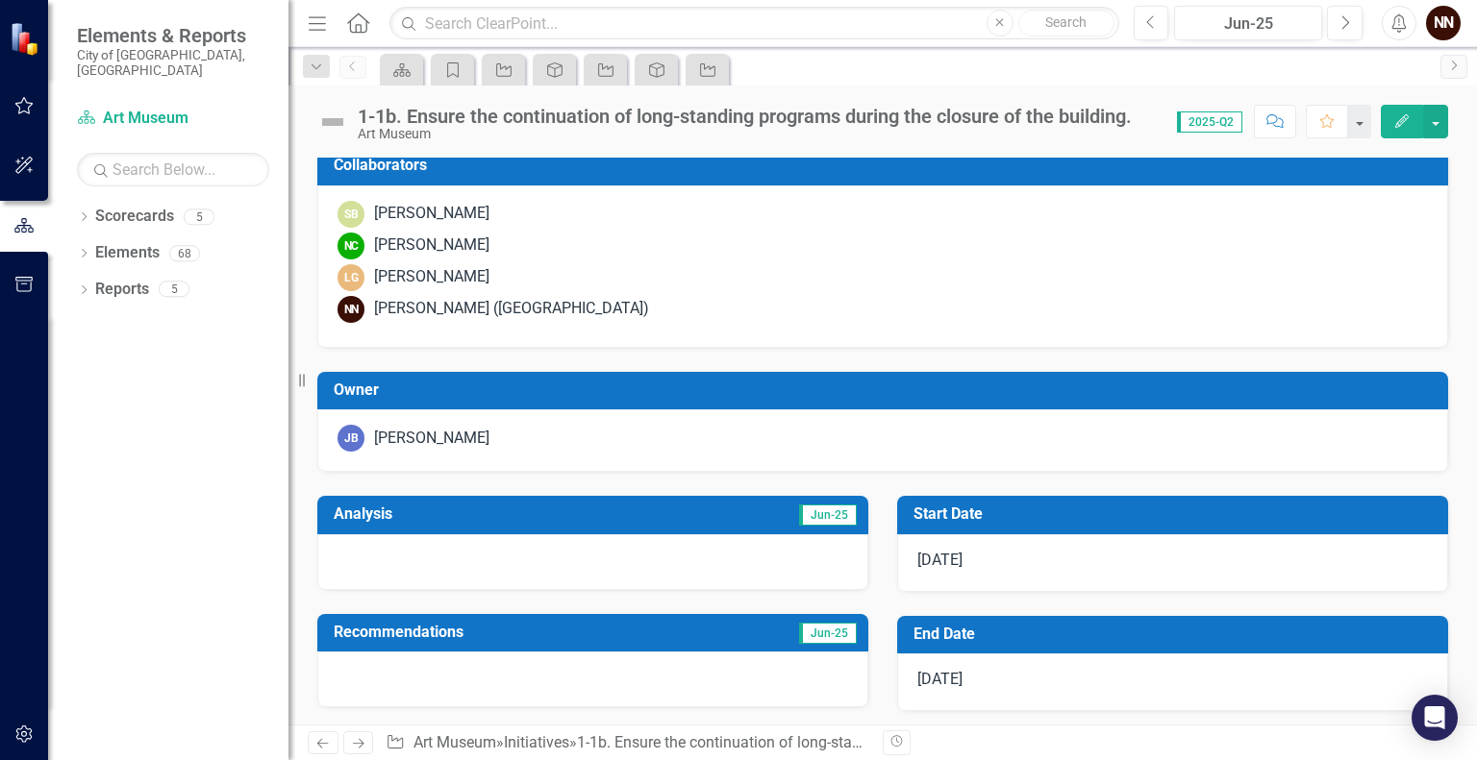
scroll to position [0, 0]
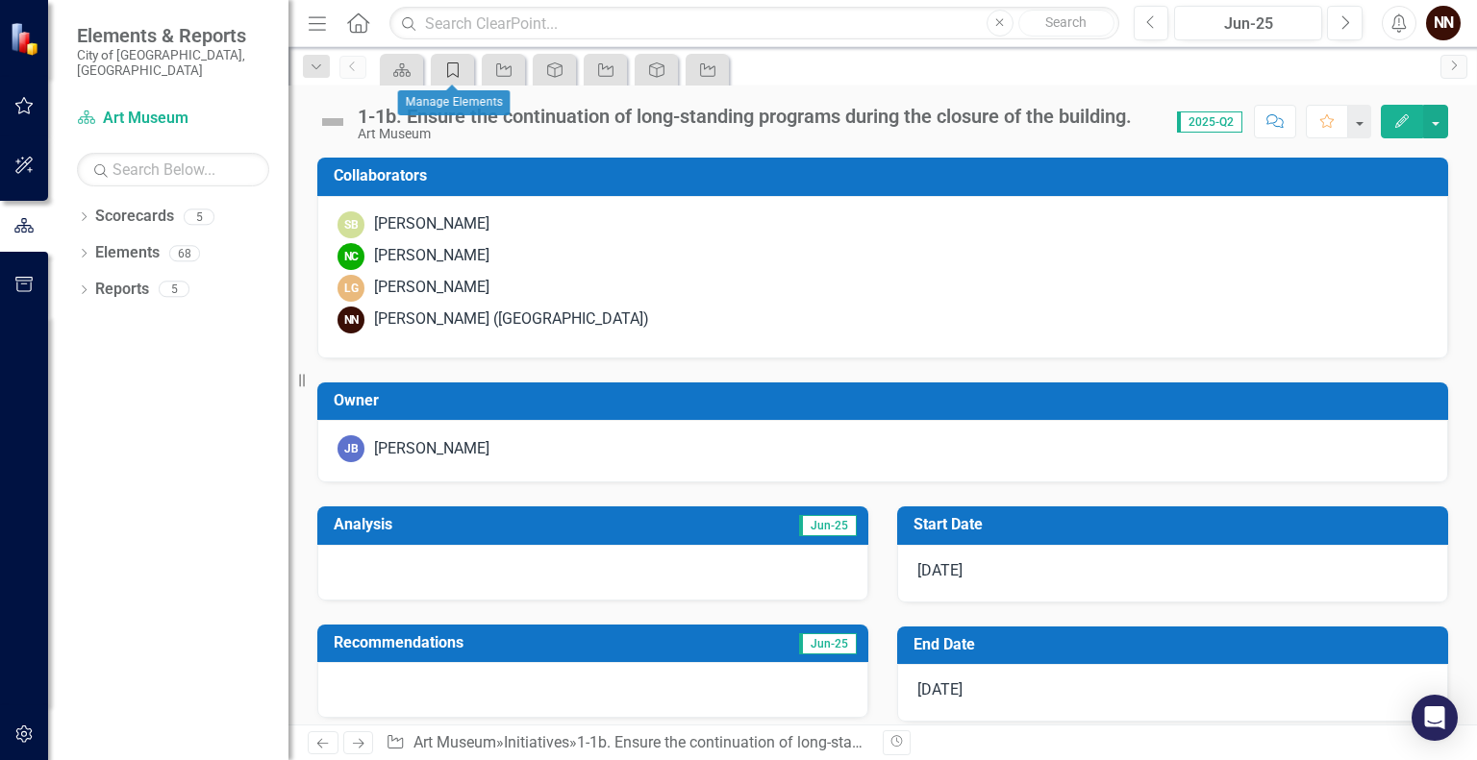
click at [457, 76] on icon at bounding box center [453, 69] width 12 height 15
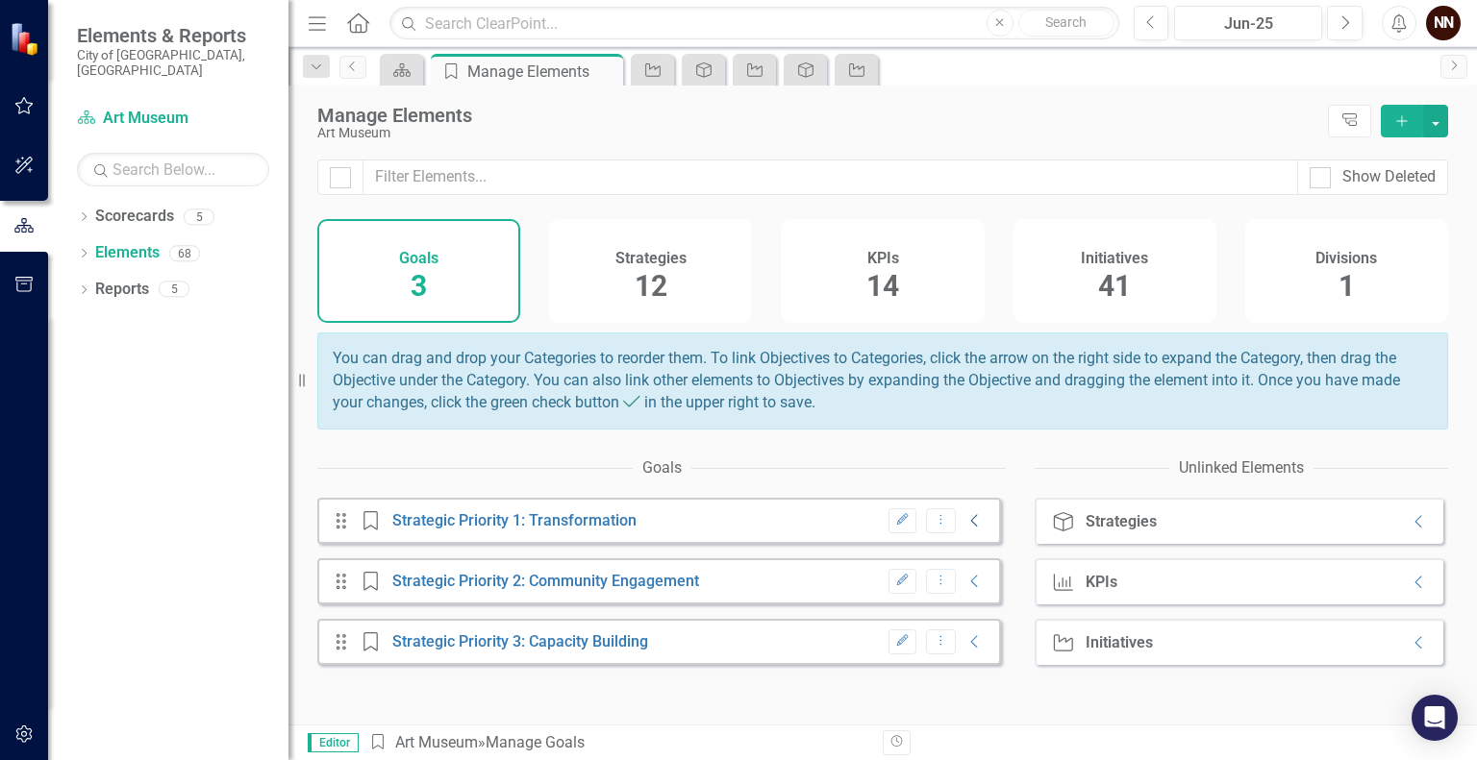
click at [965, 529] on icon "Collapse" at bounding box center [974, 520] width 19 height 15
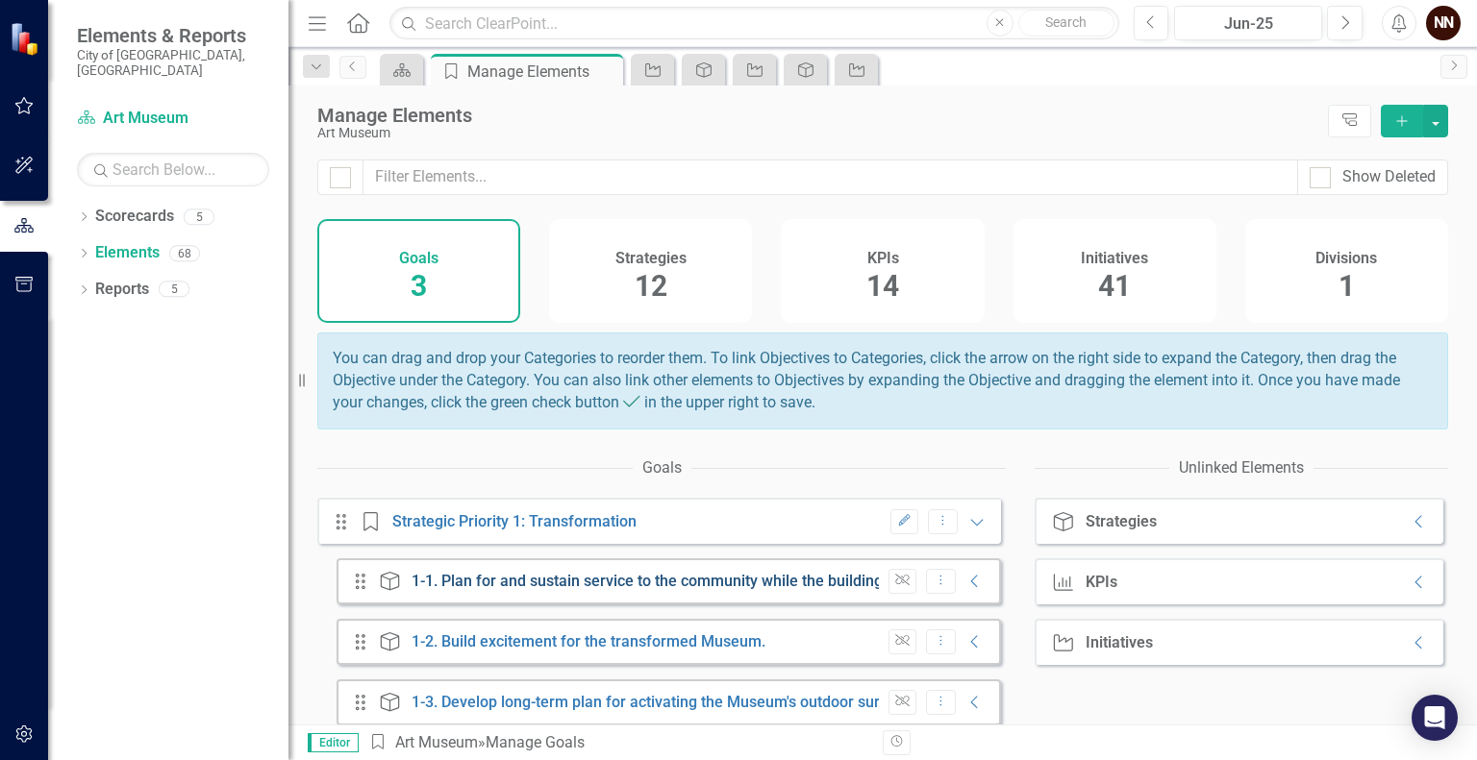
click at [781, 590] on link "1-1. Plan for and sustain service to the community while the building is under …" at bounding box center [723, 581] width 624 height 18
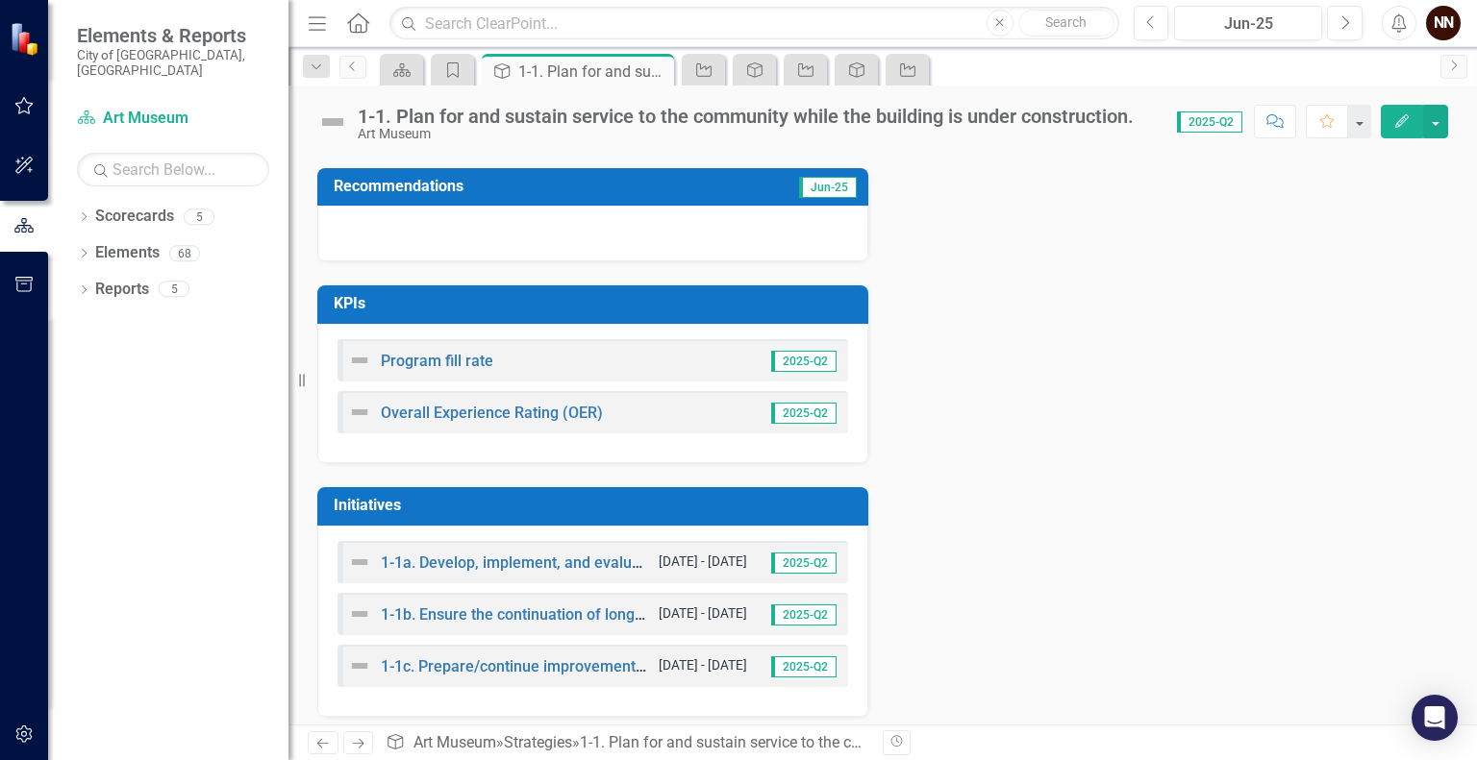
scroll to position [496, 0]
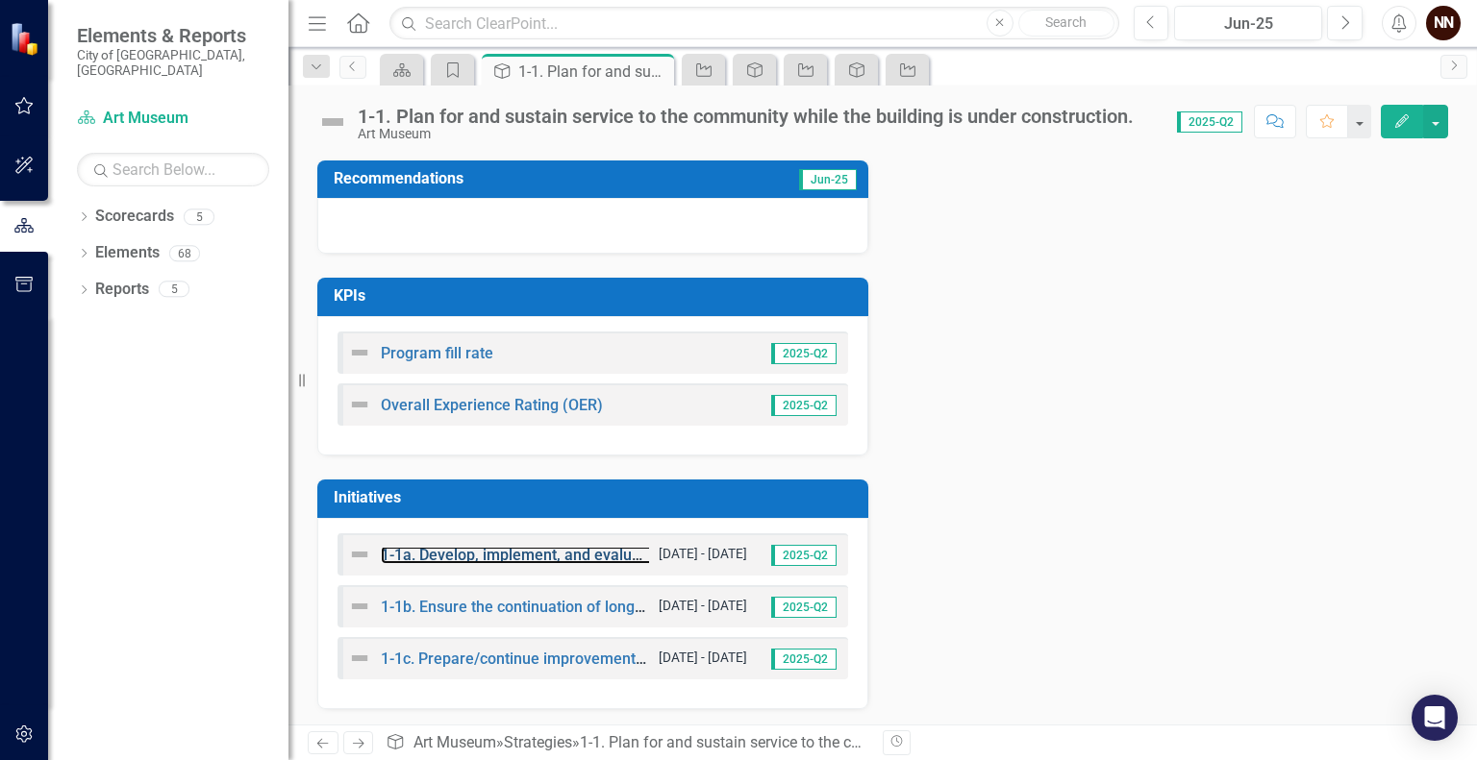
click at [558, 561] on link "1-1a. Develop, implement, and evaluate offsite programs." at bounding box center [579, 555] width 397 height 18
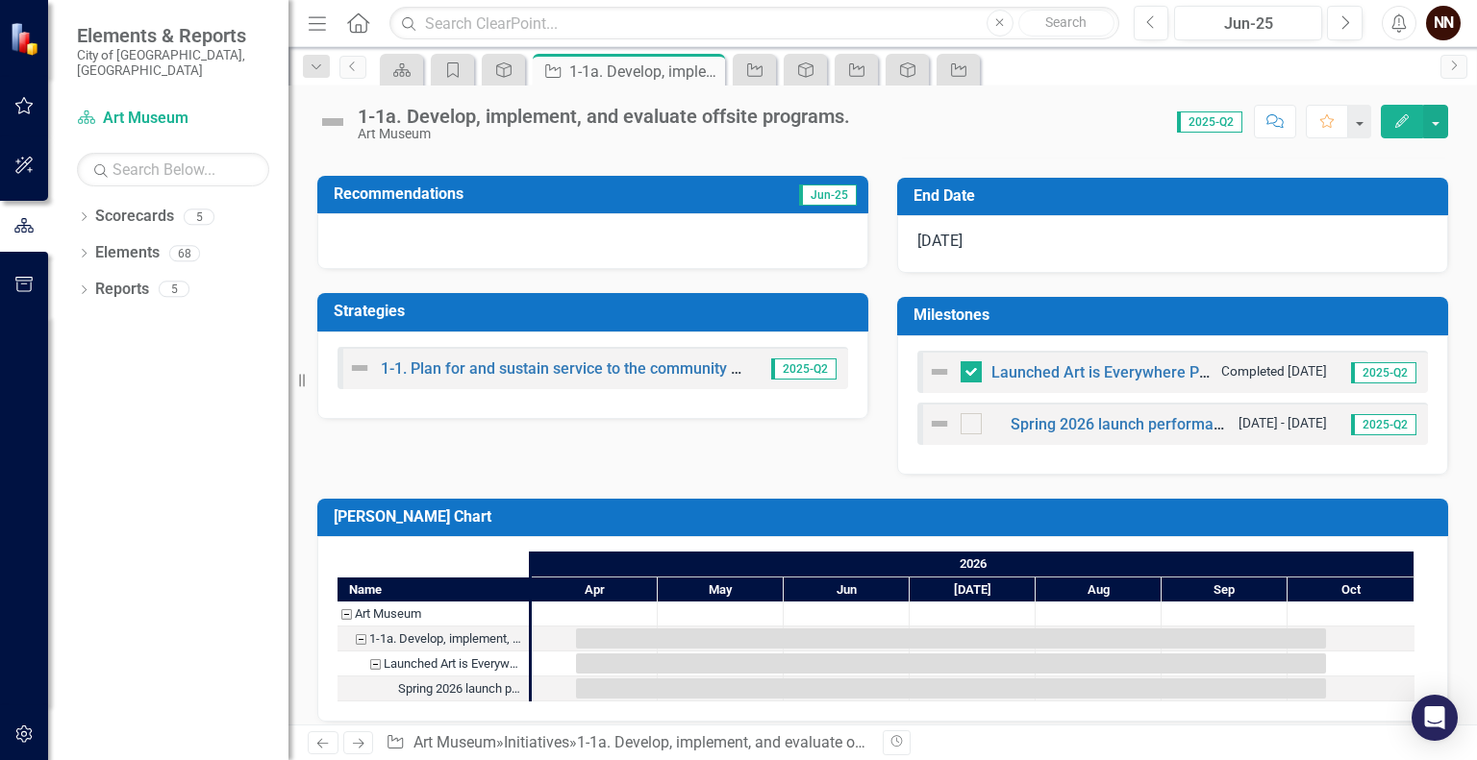
scroll to position [431, 0]
